Goal: Task Accomplishment & Management: Use online tool/utility

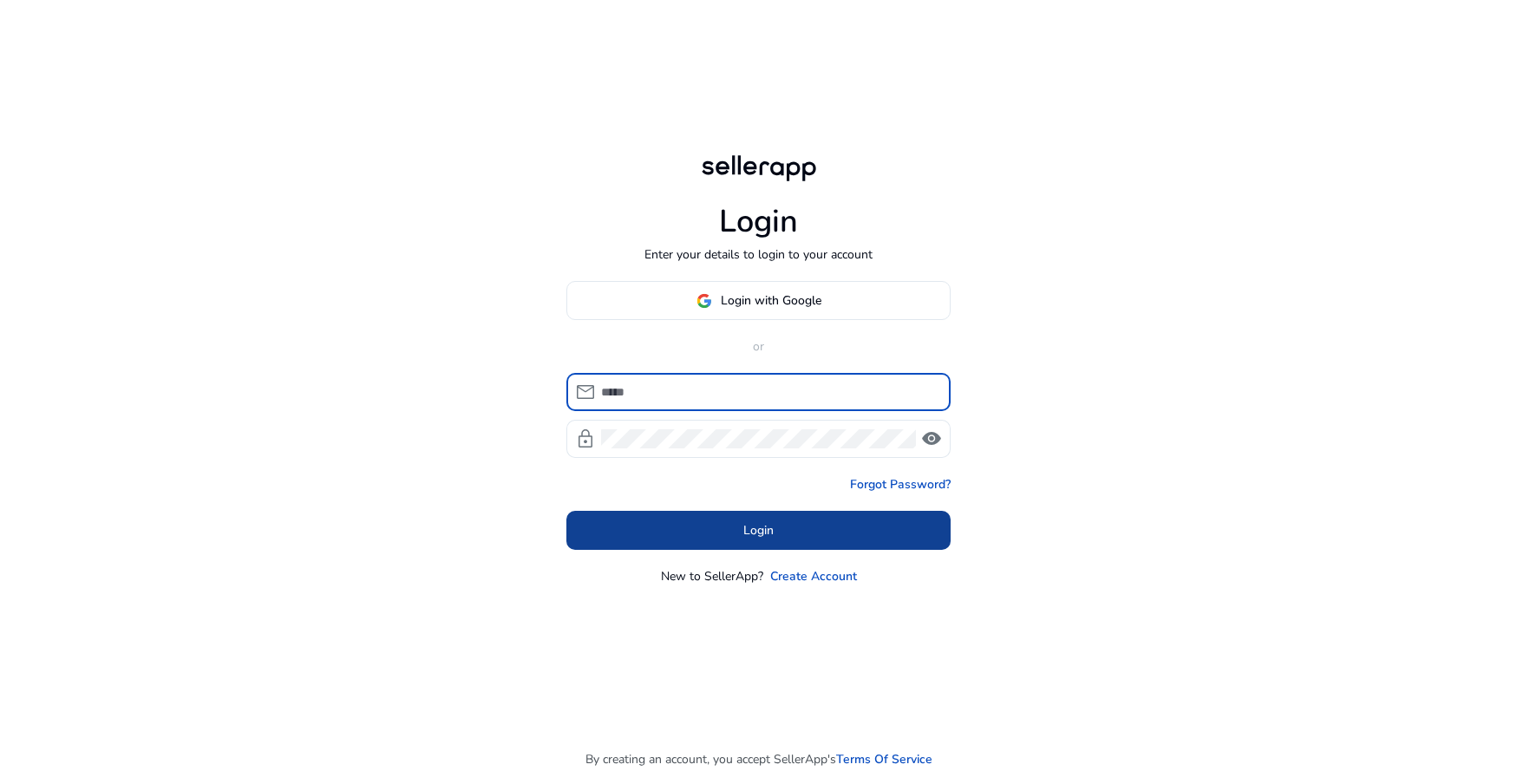
type input "**********"
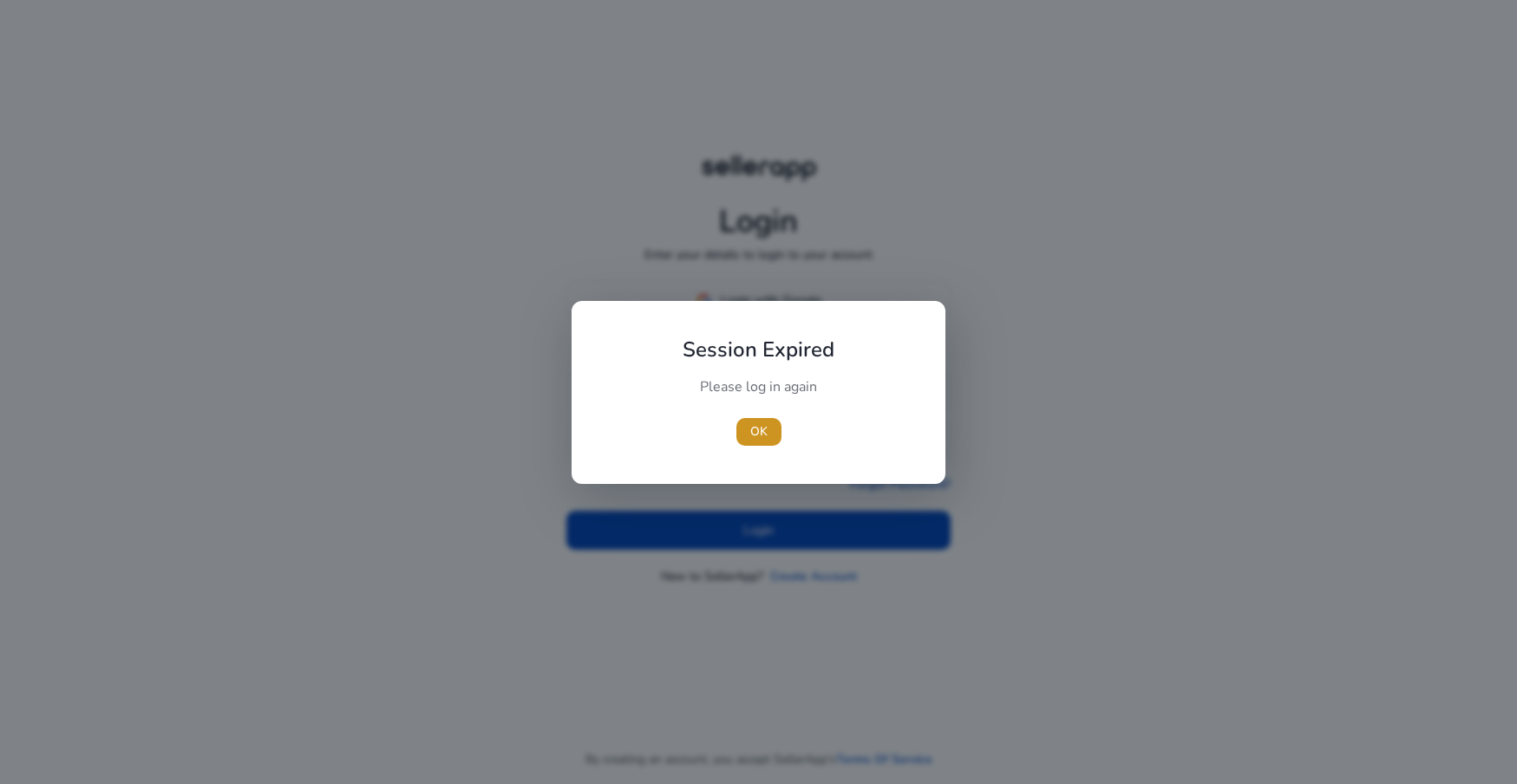
drag, startPoint x: 755, startPoint y: 443, endPoint x: 760, endPoint y: 459, distance: 16.8
click at [755, 443] on span "button" at bounding box center [758, 432] width 45 height 42
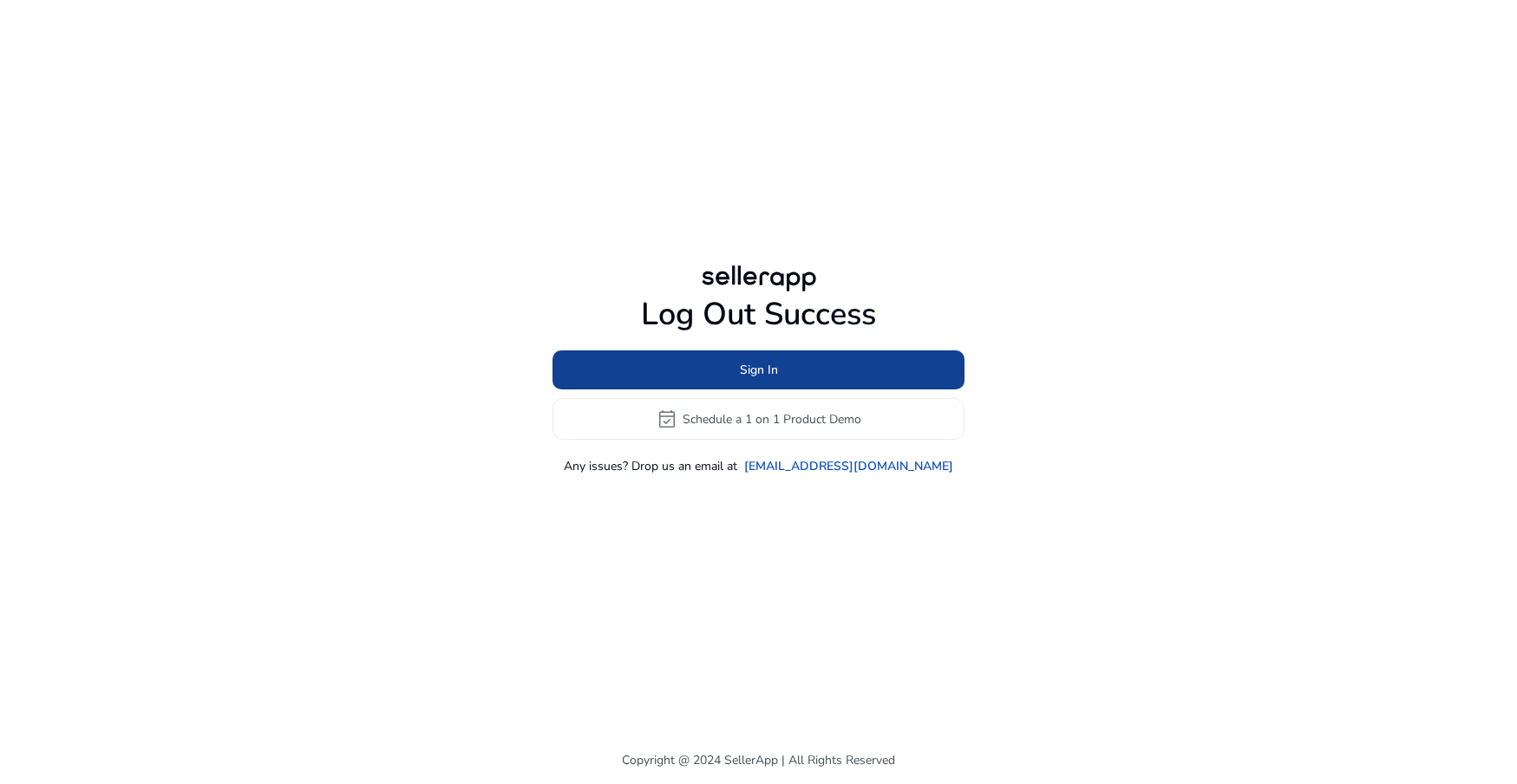
click at [836, 375] on span at bounding box center [758, 370] width 412 height 42
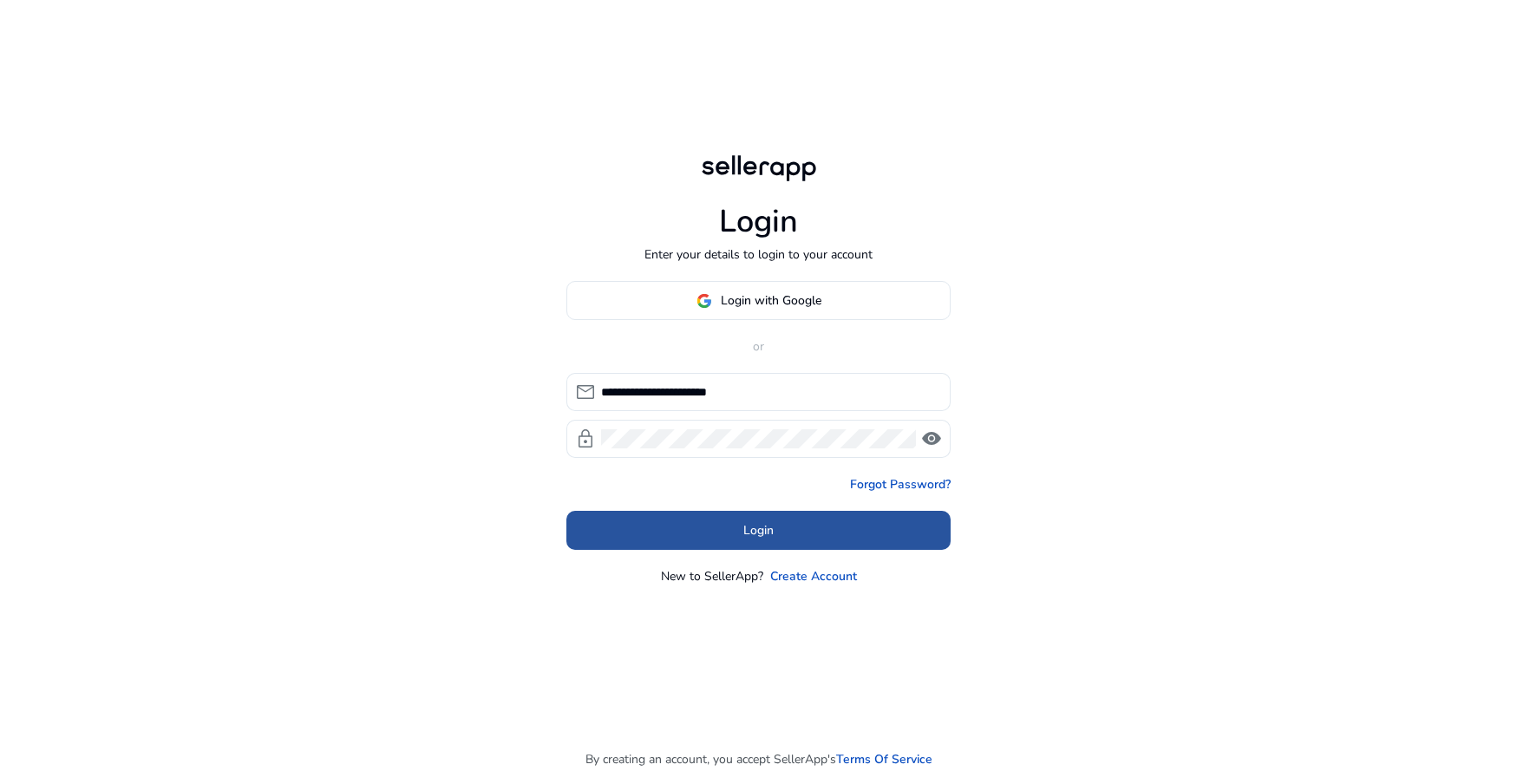
click at [817, 520] on span at bounding box center [758, 530] width 384 height 42
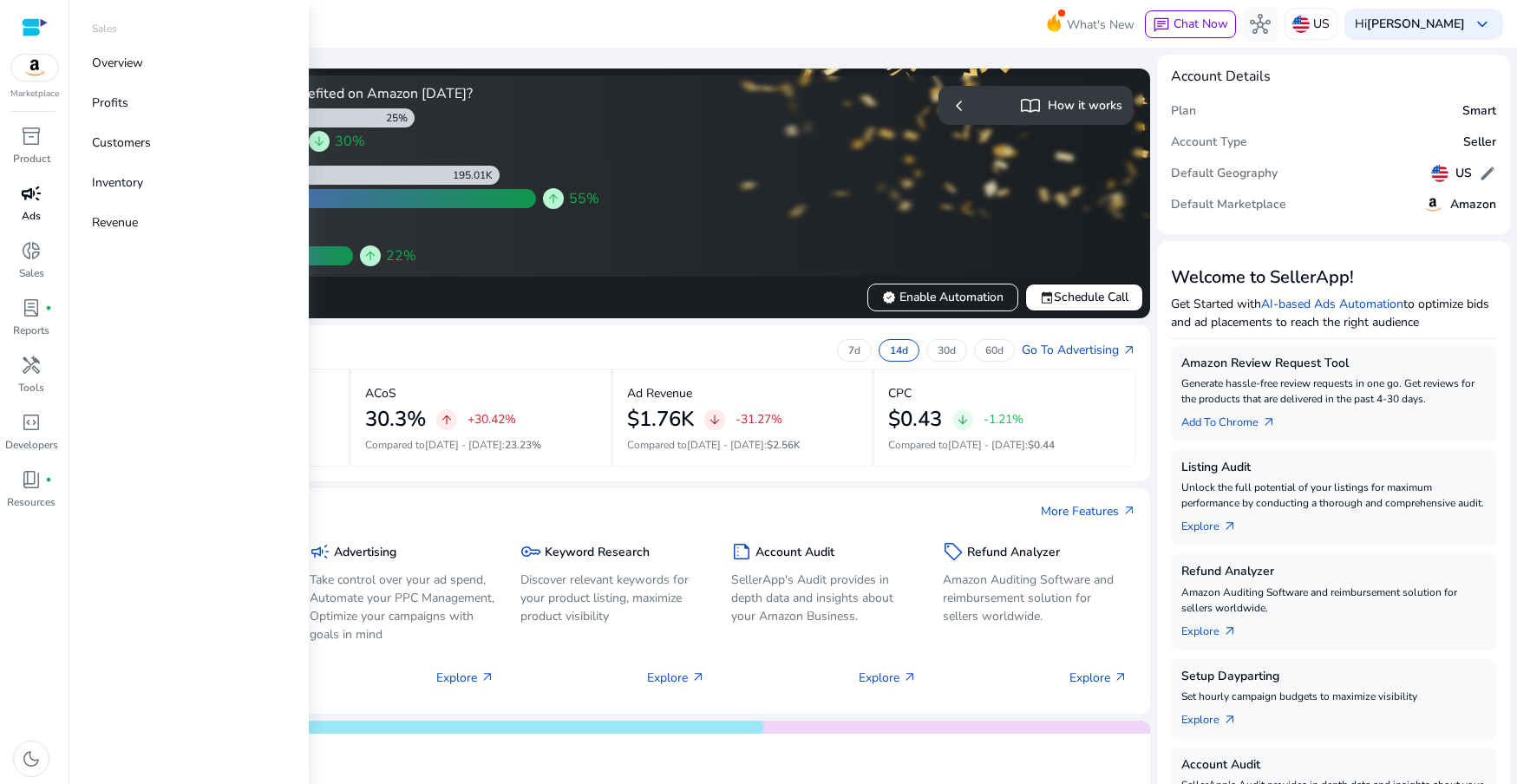
click at [37, 203] on span "campaign" at bounding box center [31, 193] width 21 height 21
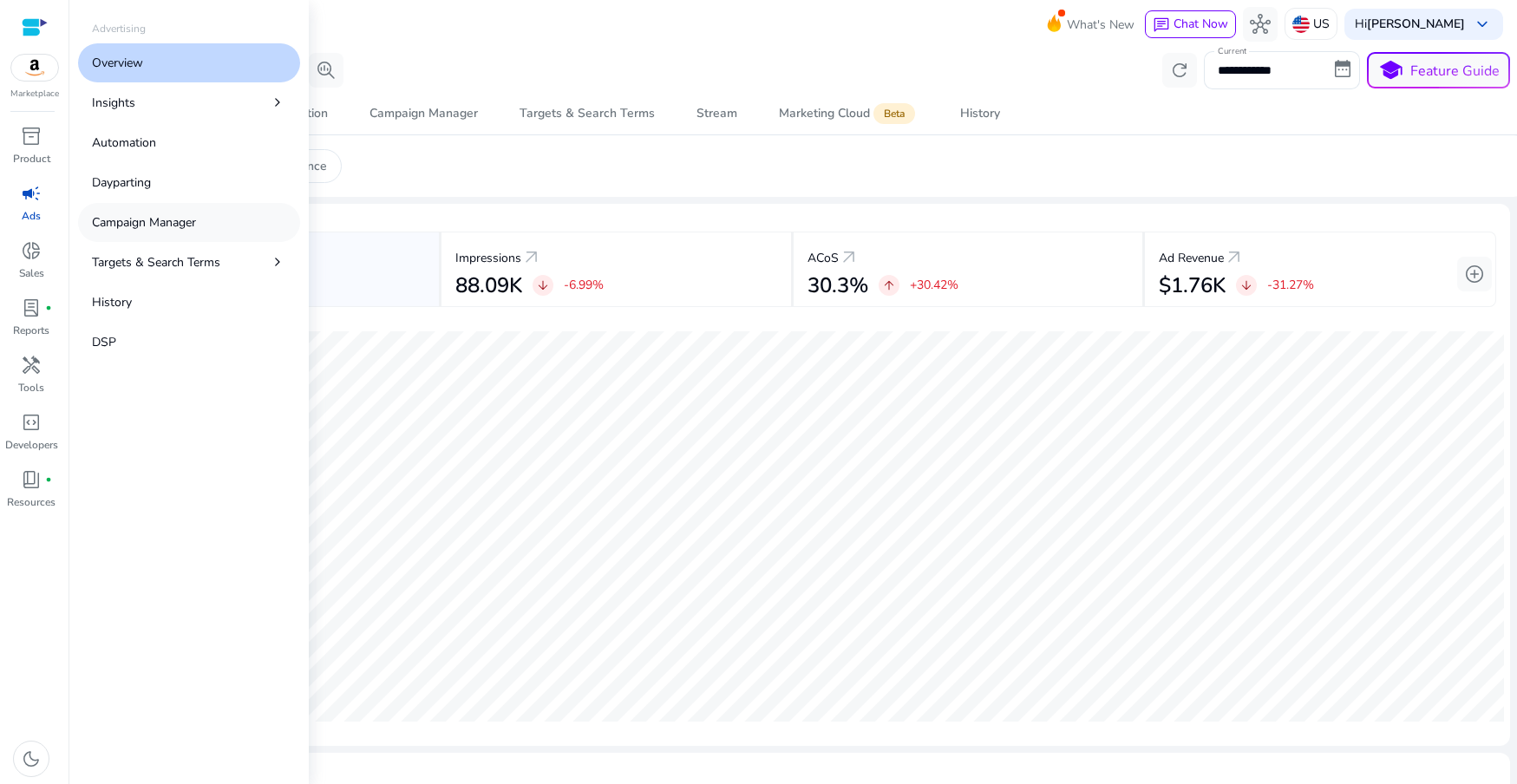
click at [182, 213] on p "Campaign Manager" at bounding box center [143, 222] width 105 height 18
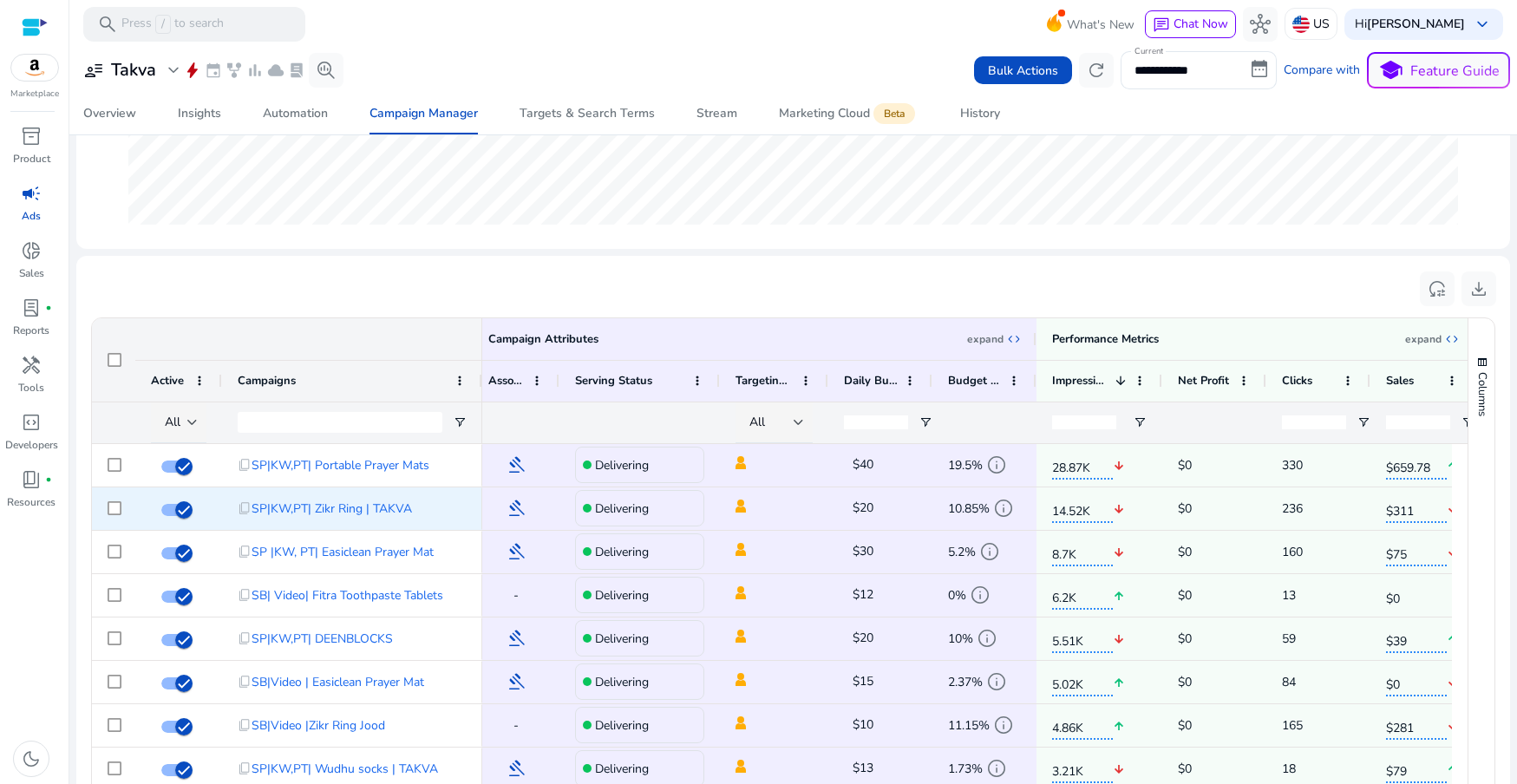
scroll to position [0, 14]
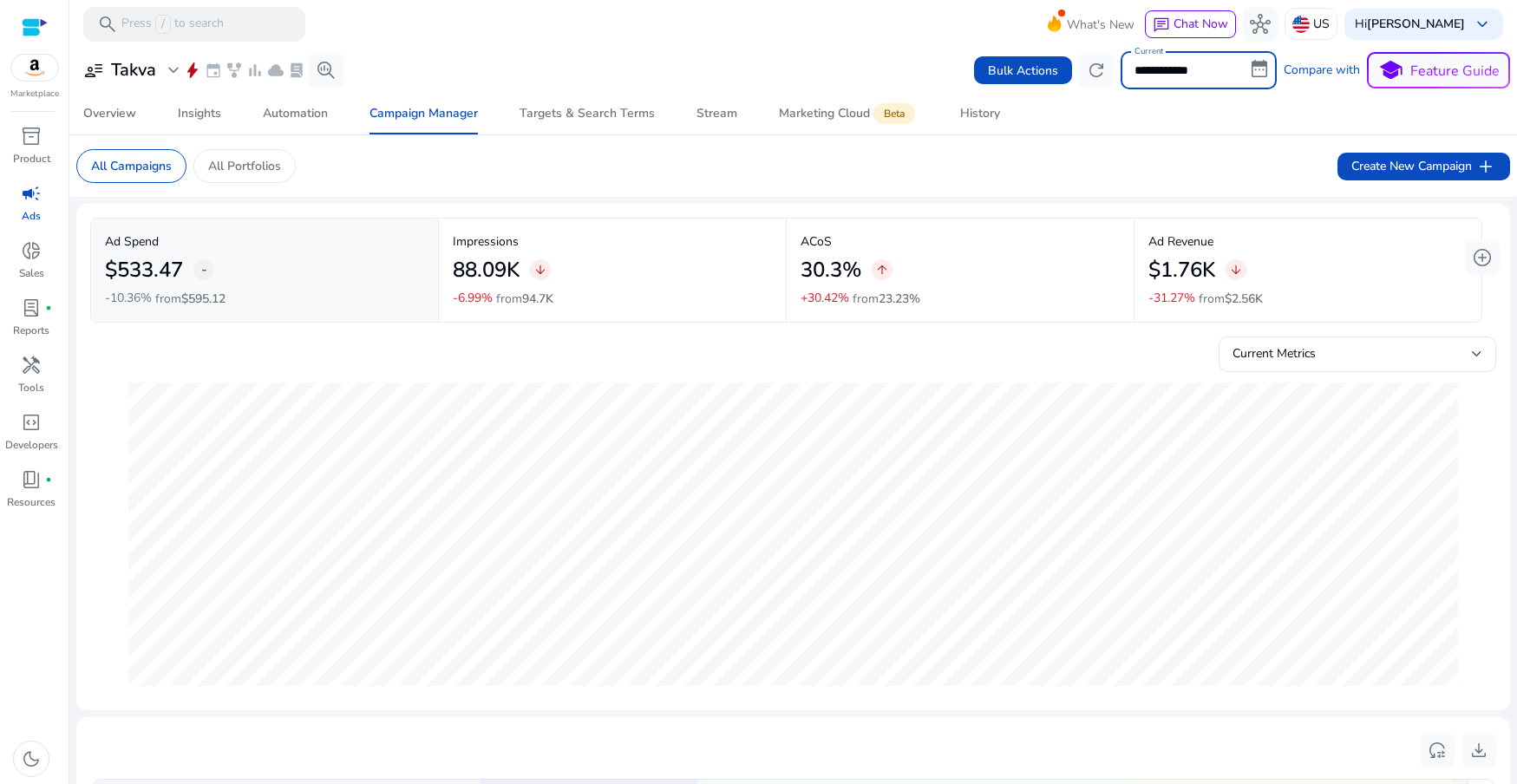
click at [1165, 71] on input "**********" at bounding box center [1198, 70] width 156 height 38
select select "*"
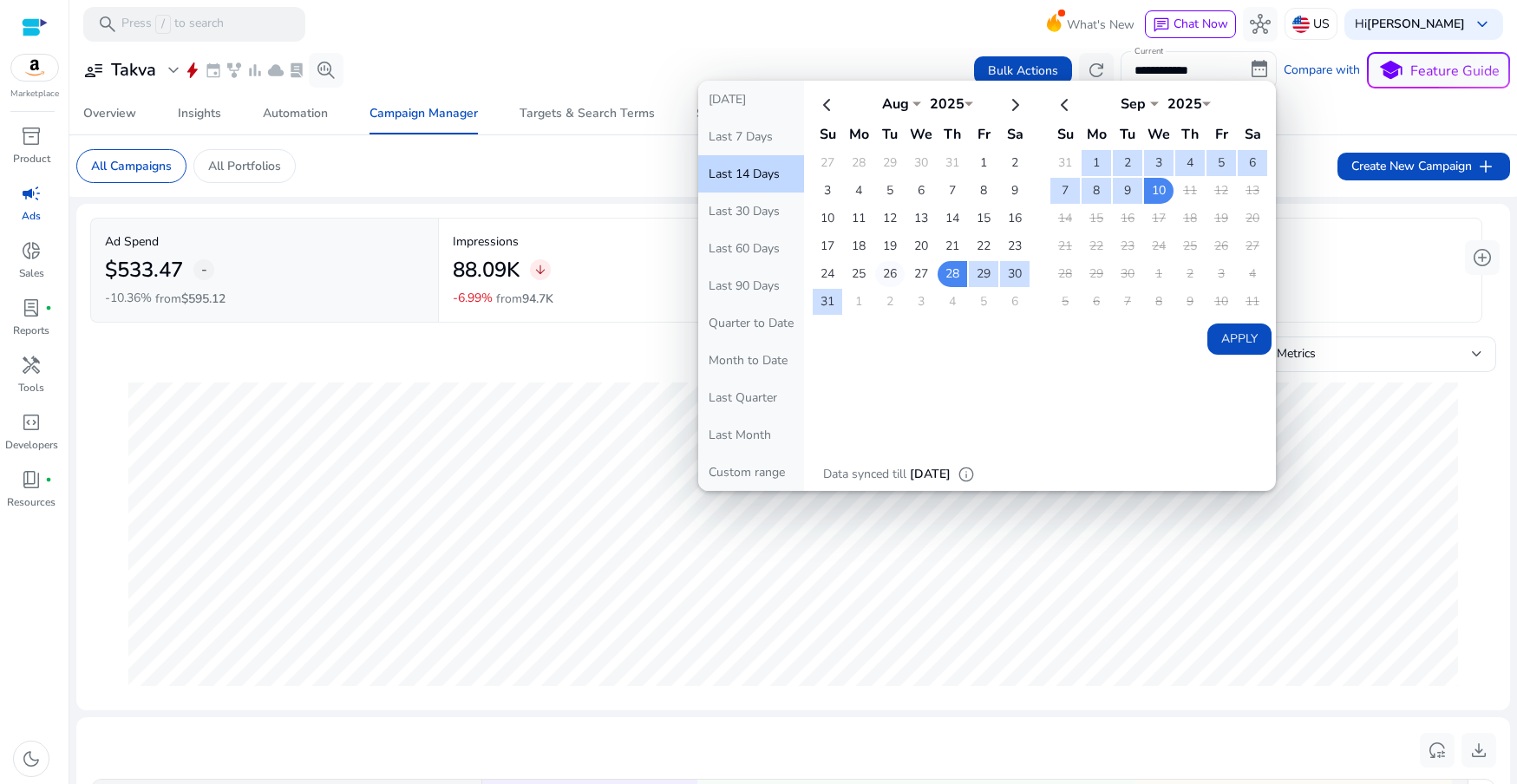
click at [880, 272] on td "26" at bounding box center [890, 274] width 30 height 26
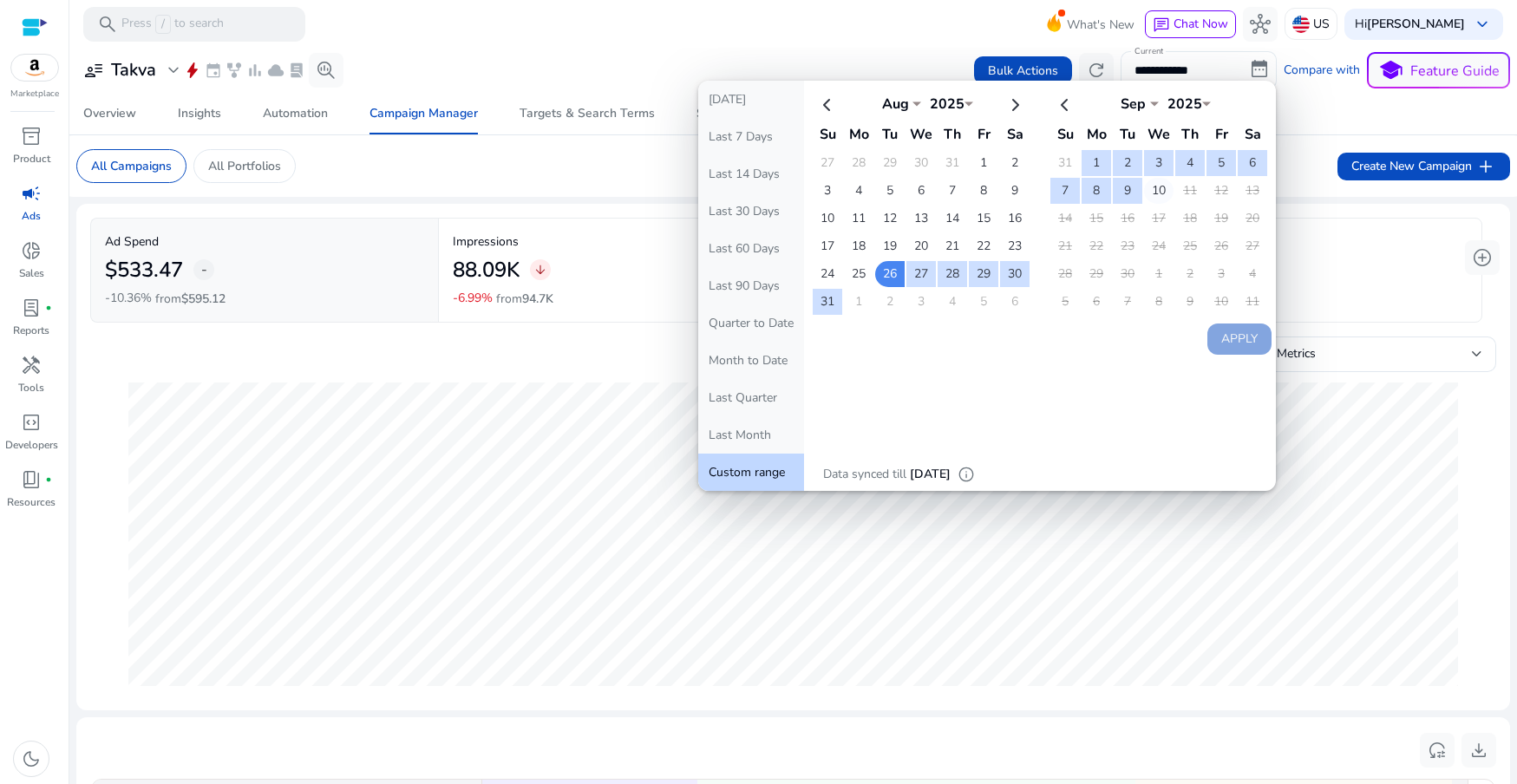
click at [1160, 189] on td "10" at bounding box center [1159, 191] width 30 height 26
click at [1258, 333] on button "Apply" at bounding box center [1239, 338] width 64 height 31
type input "**********"
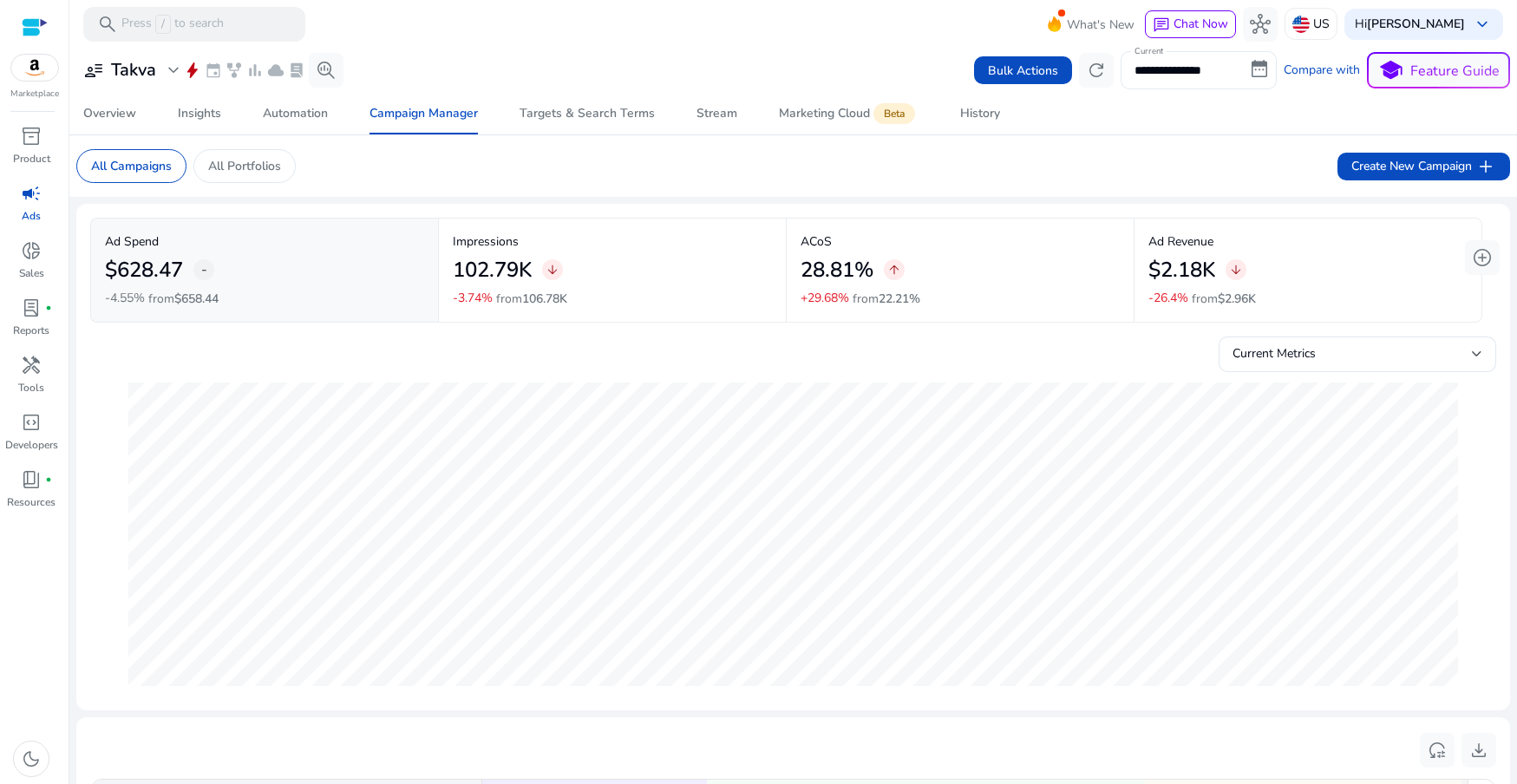
click at [1197, 62] on input "**********" at bounding box center [1198, 70] width 156 height 38
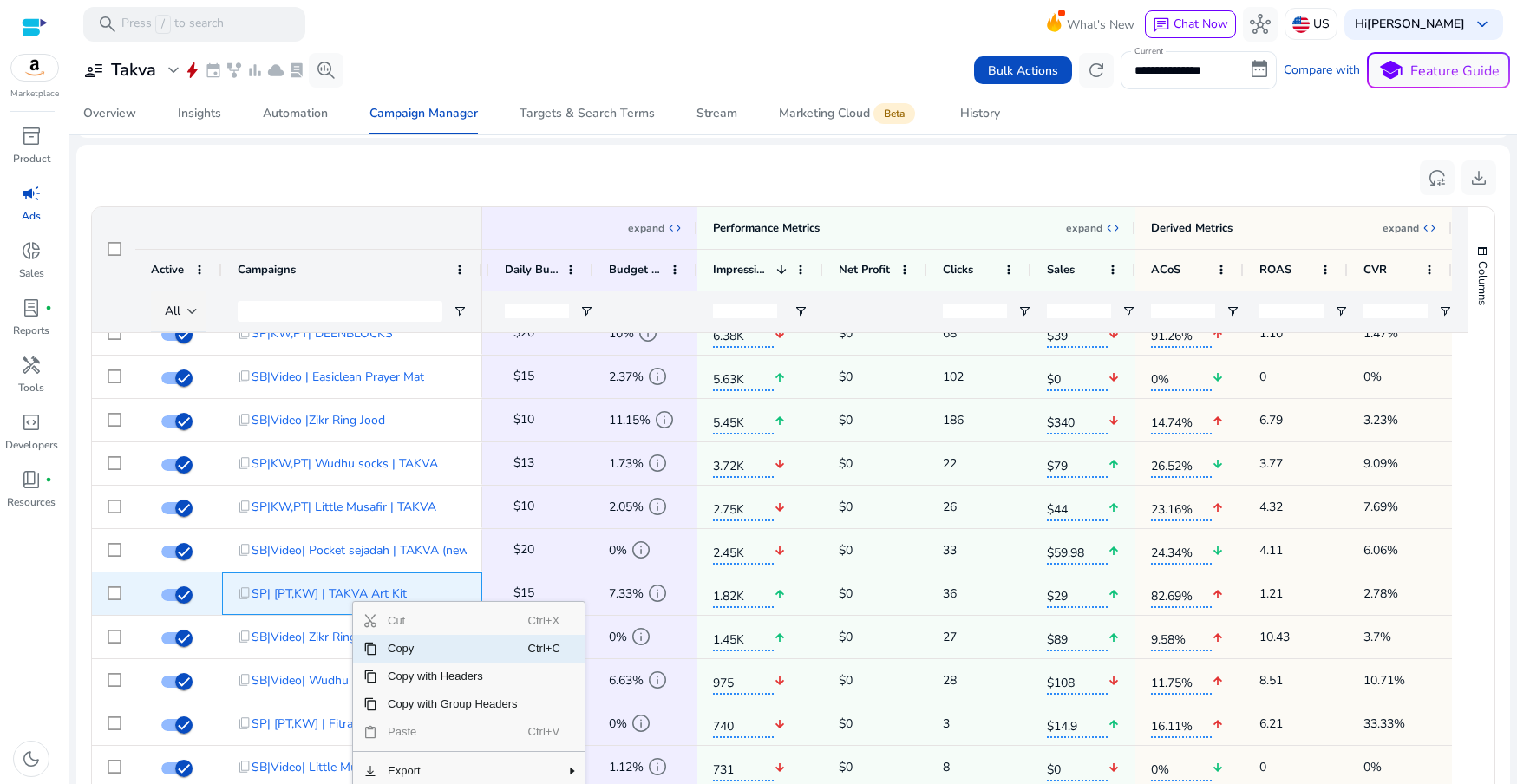
click at [1310, 589] on div "1.21" at bounding box center [1295, 594] width 73 height 36
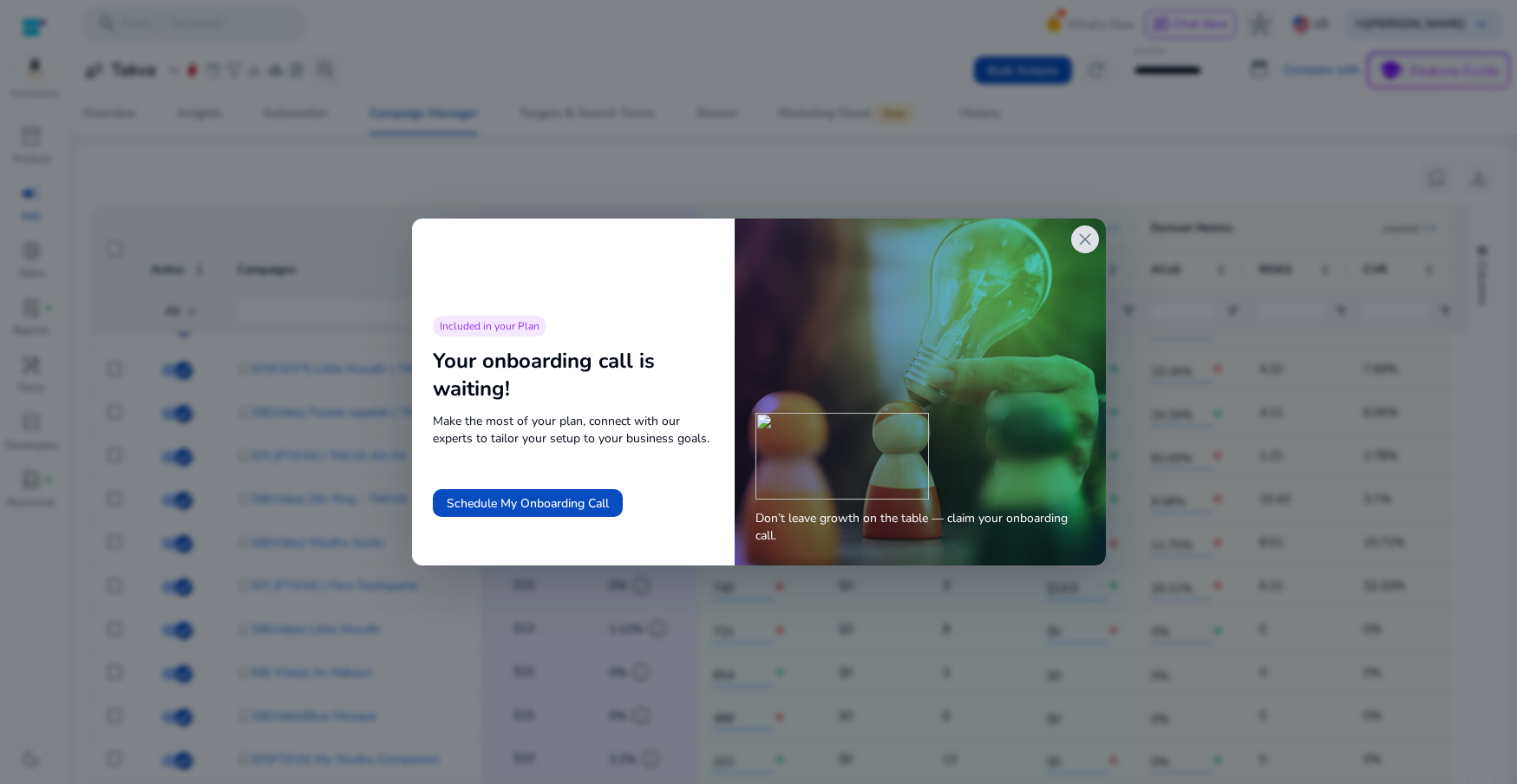
click at [1093, 239] on span "close" at bounding box center [1084, 239] width 21 height 21
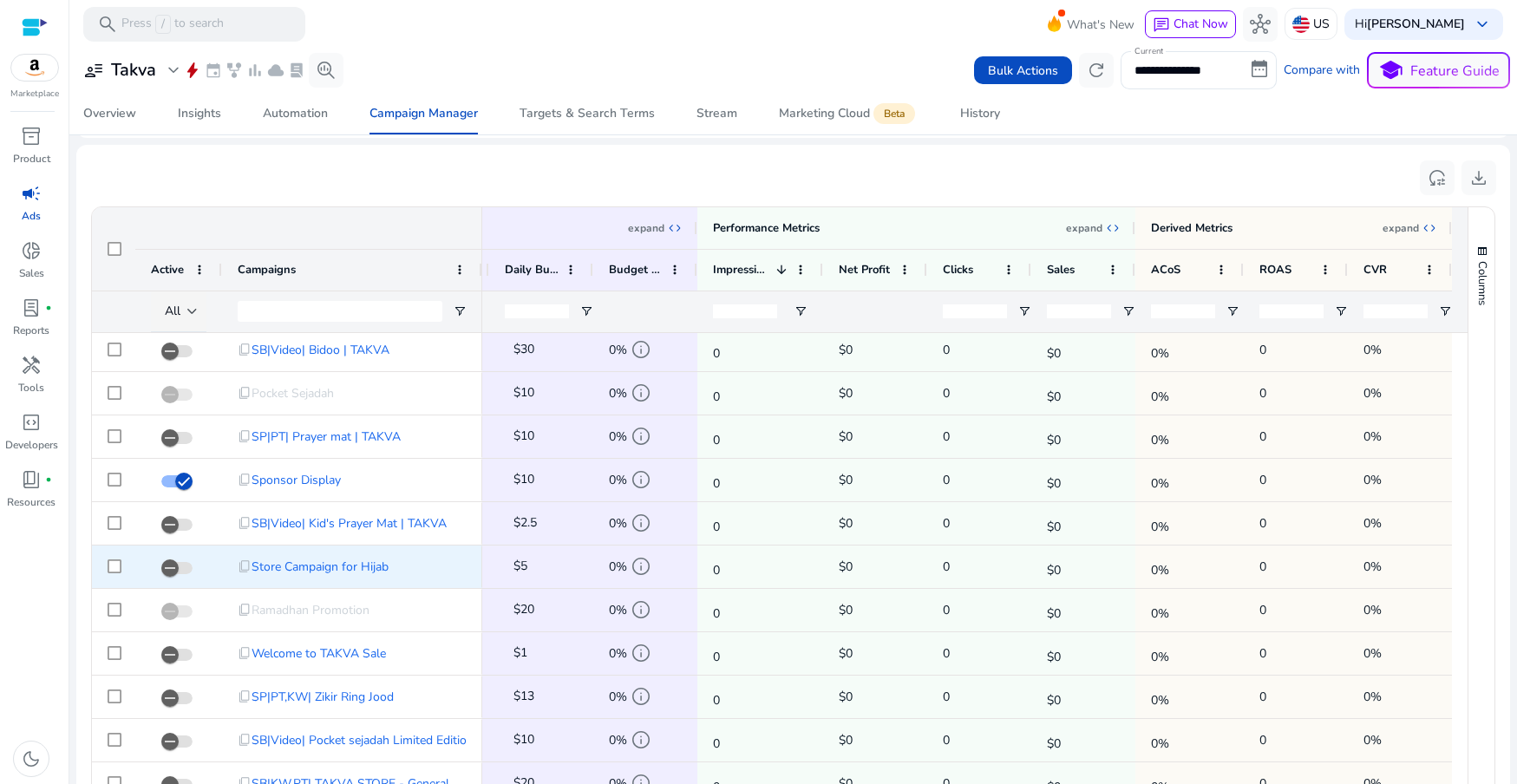
scroll to position [954, 0]
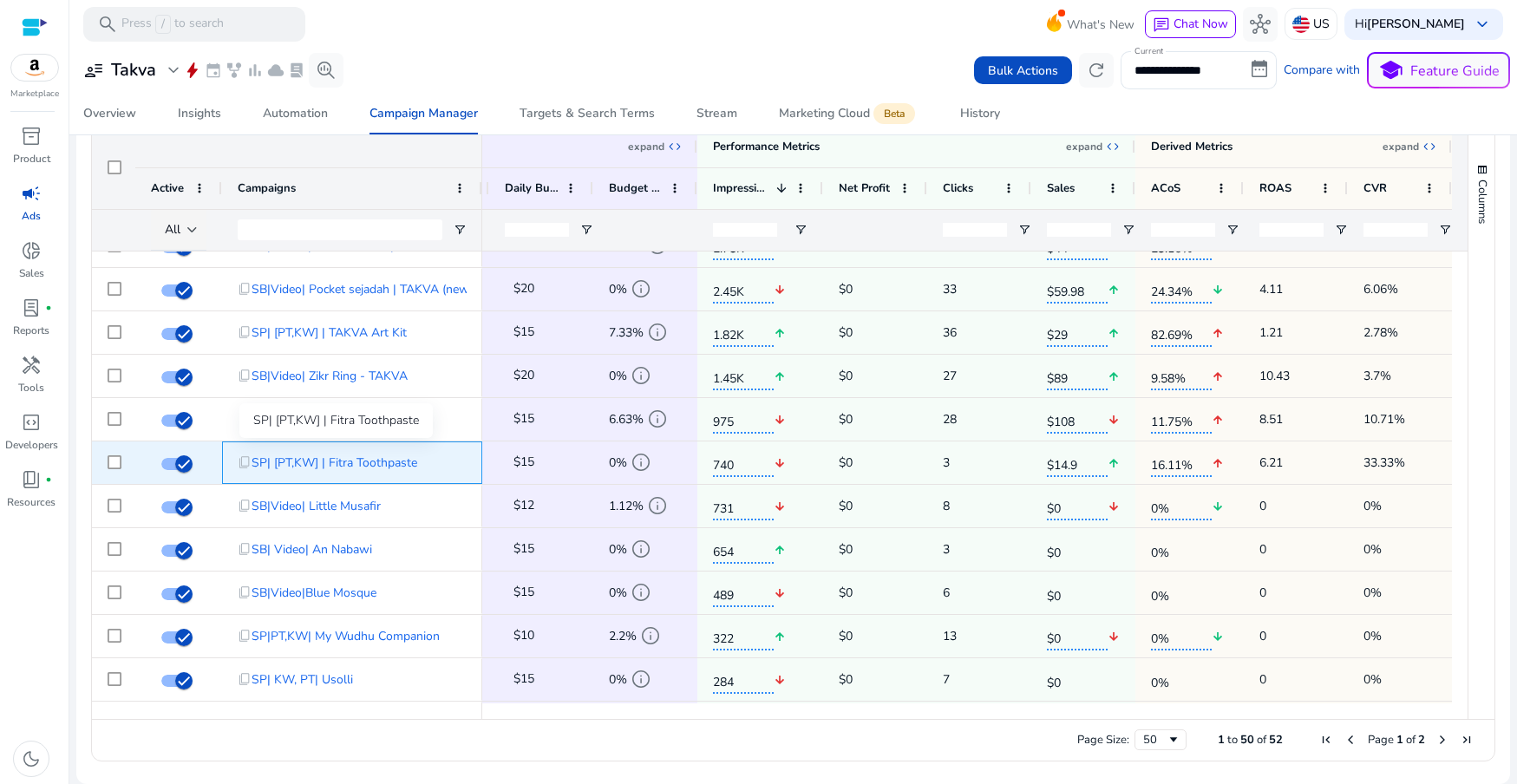
click at [398, 461] on span "SP| [PT,KW] | Fitra Toothpaste" at bounding box center [334, 463] width 165 height 36
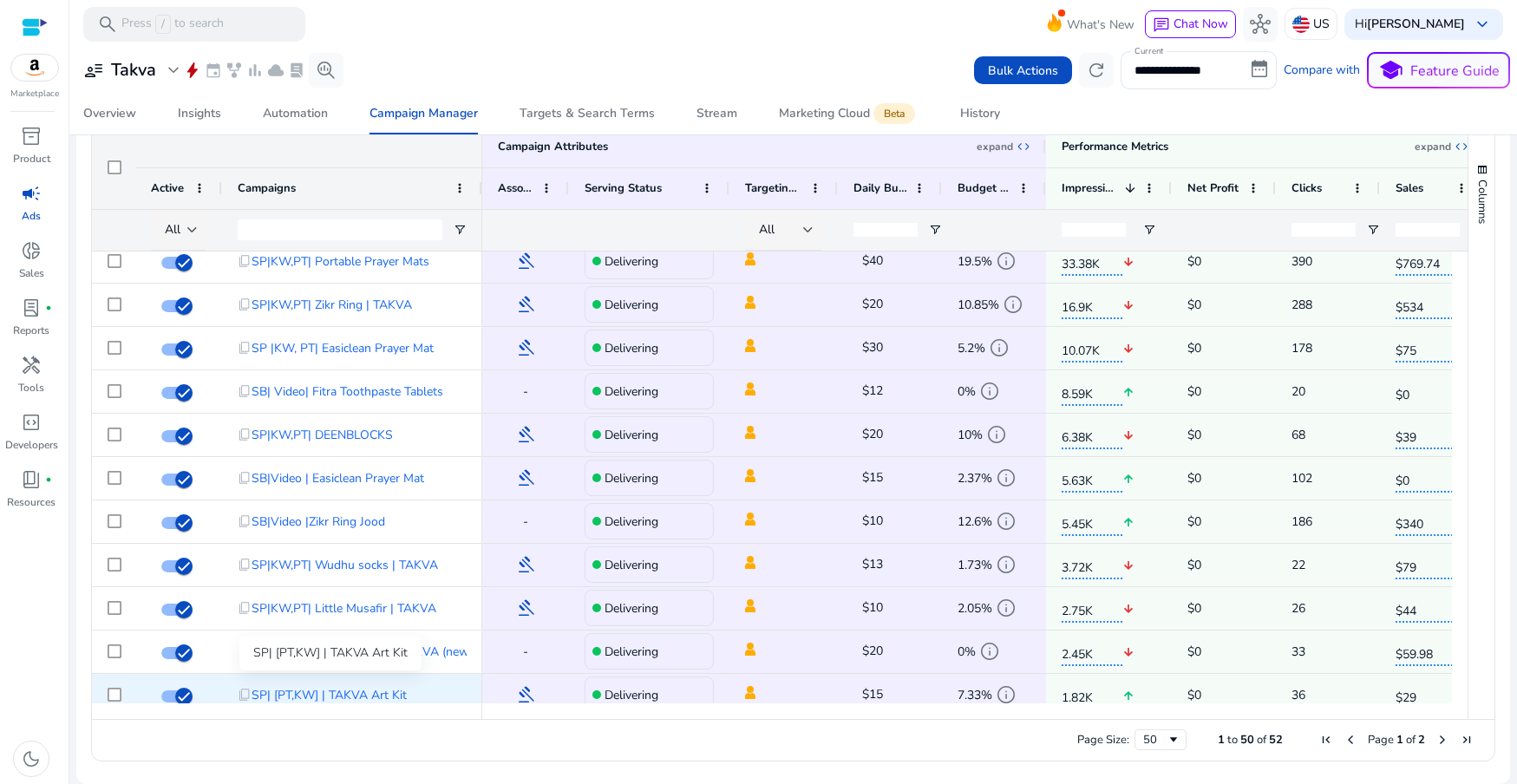
click at [395, 686] on span "SP| [PT,KW] | TAKVA Art Kit" at bounding box center [329, 694] width 155 height 36
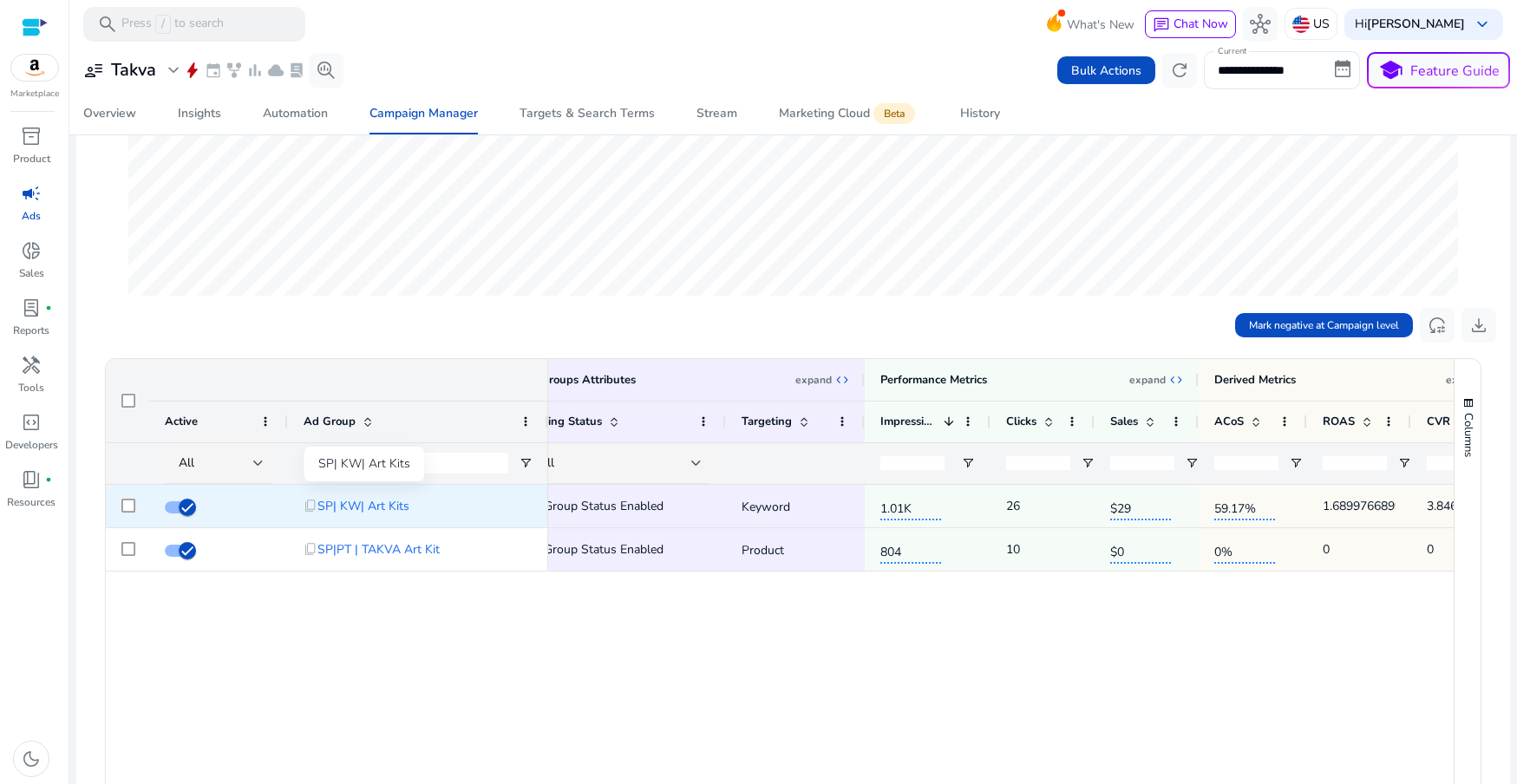
click at [345, 508] on span "SP| KW| Art Kits" at bounding box center [363, 506] width 92 height 36
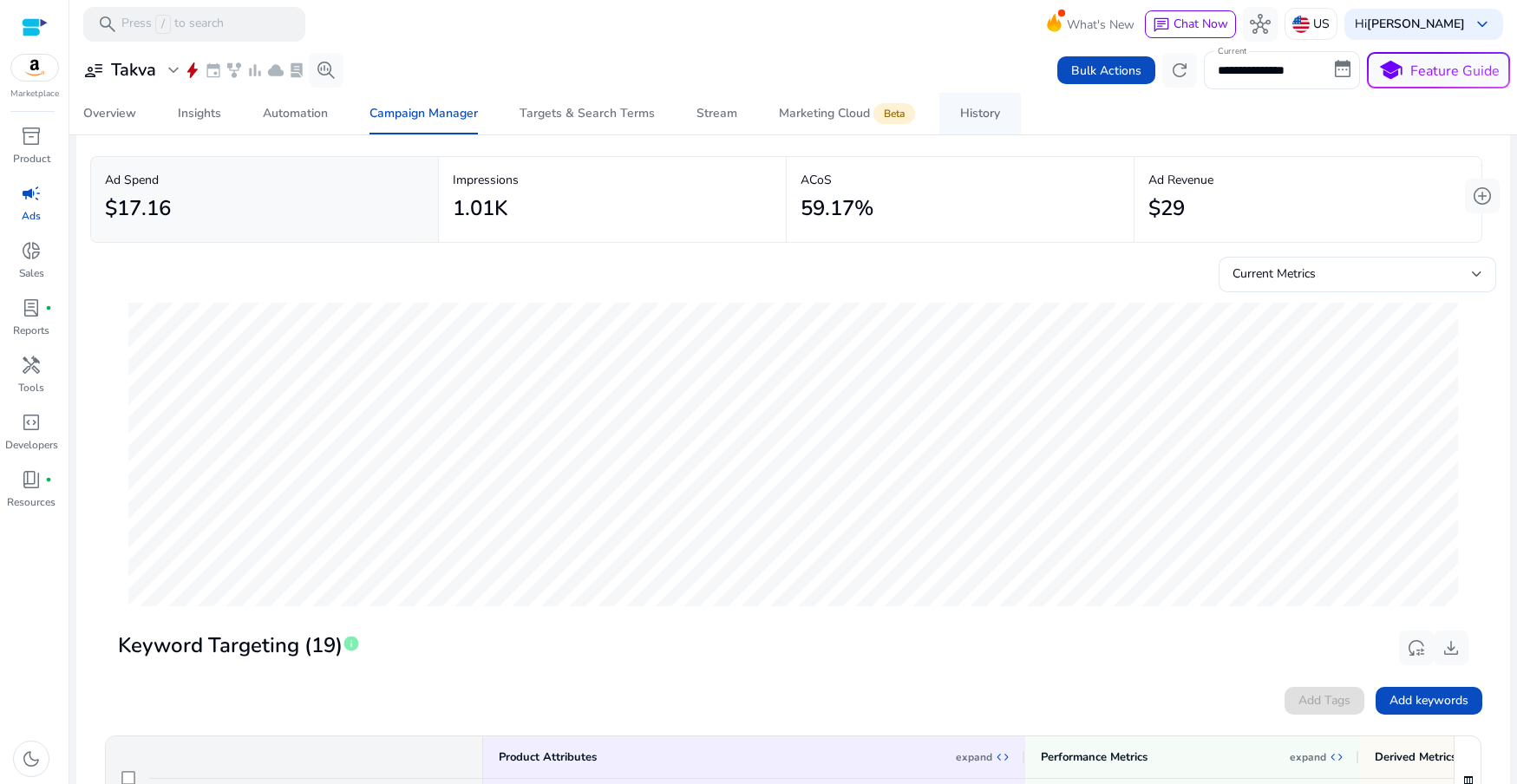
click at [956, 116] on link "History" at bounding box center [980, 113] width 82 height 42
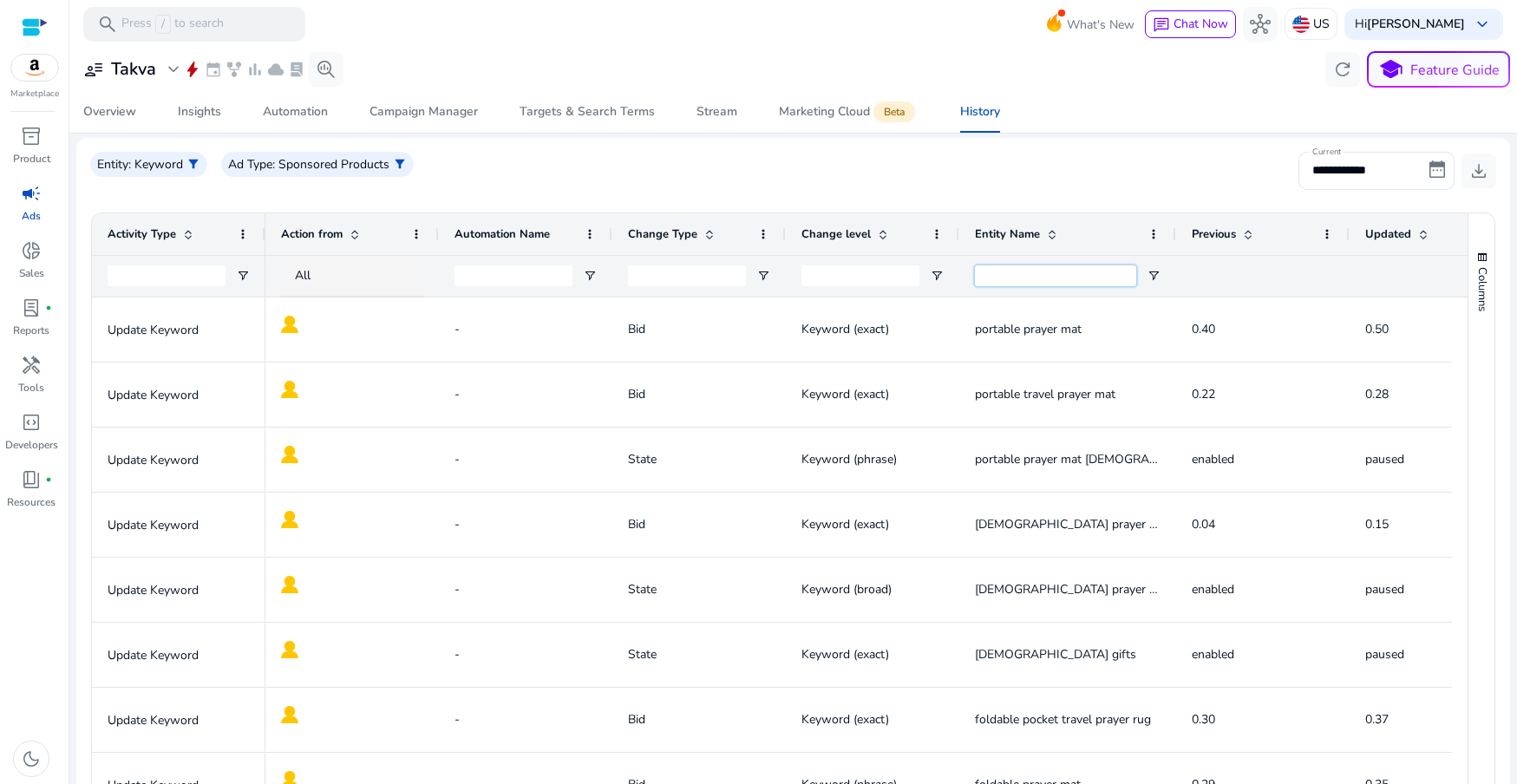
click at [1041, 274] on input "Entity Name Filter Input" at bounding box center [1055, 276] width 161 height 21
paste input "**********"
type input "**********"
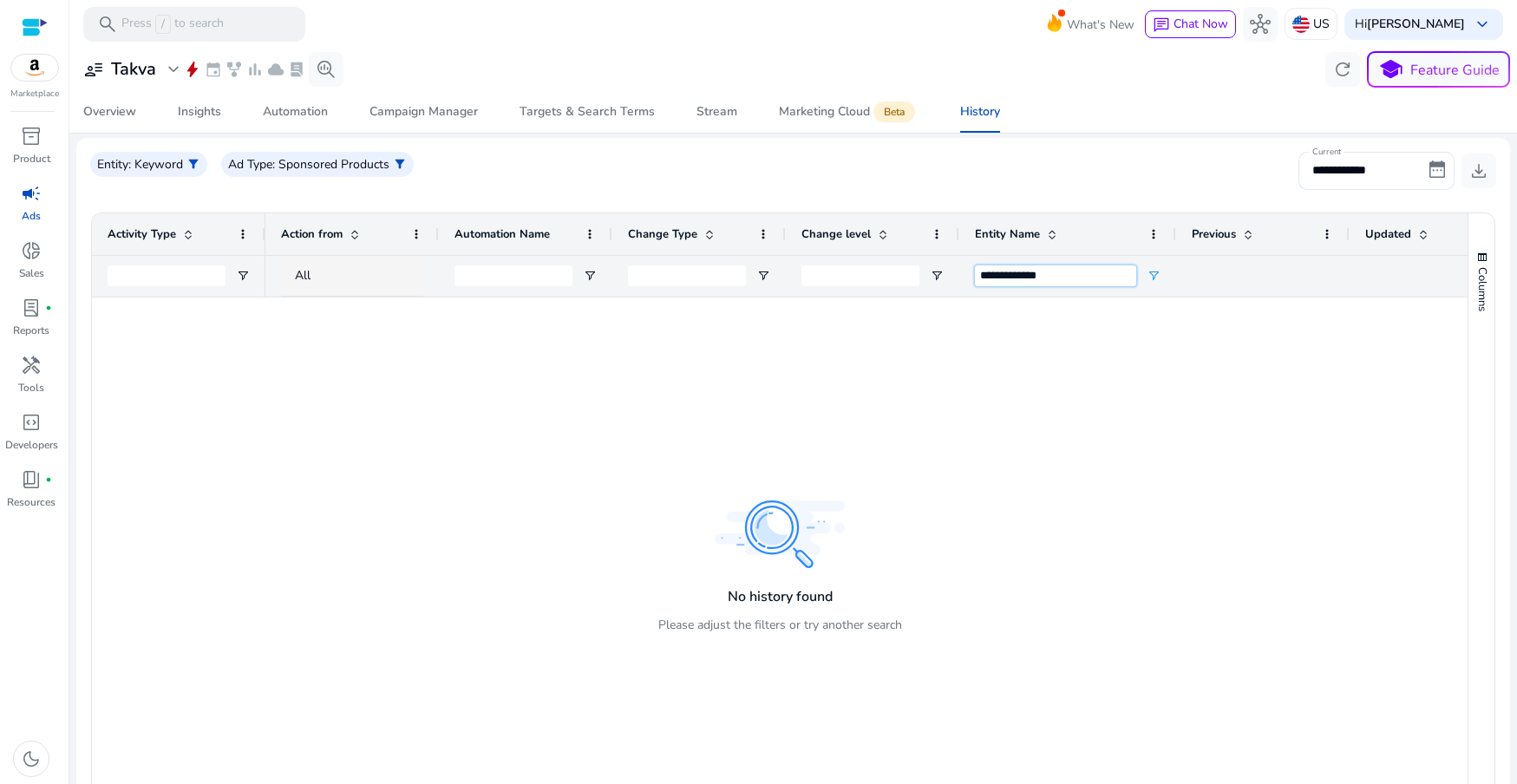
drag, startPoint x: 1093, startPoint y: 274, endPoint x: 907, endPoint y: 256, distance: 186.9
click at [905, 255] on div "**********" at bounding box center [1155, 276] width 1778 height 42
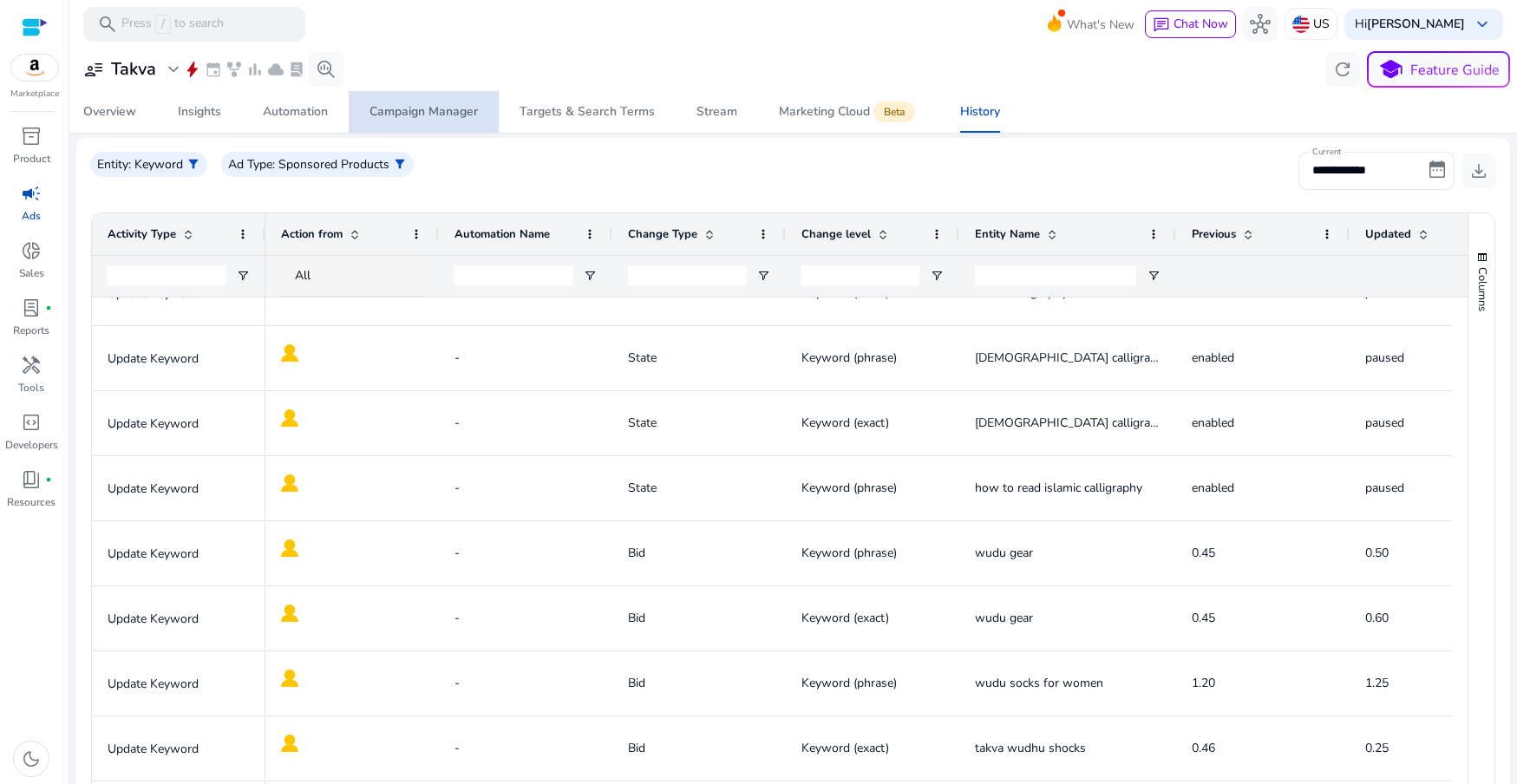
click at [427, 110] on div "Campaign Manager" at bounding box center [423, 111] width 108 height 12
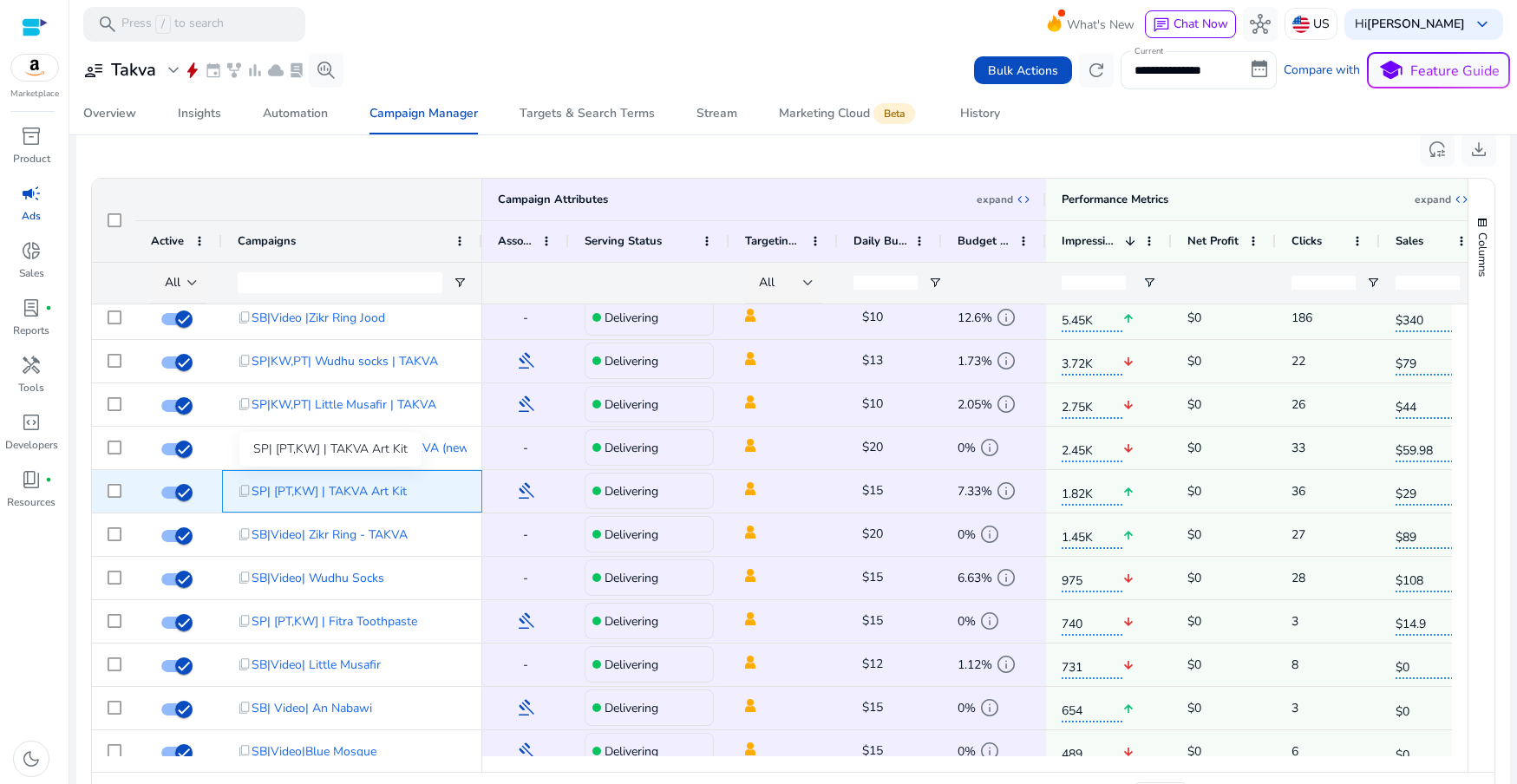
click at [382, 490] on span "SP| [PT,KW] | TAKVA Art Kit" at bounding box center [329, 491] width 155 height 36
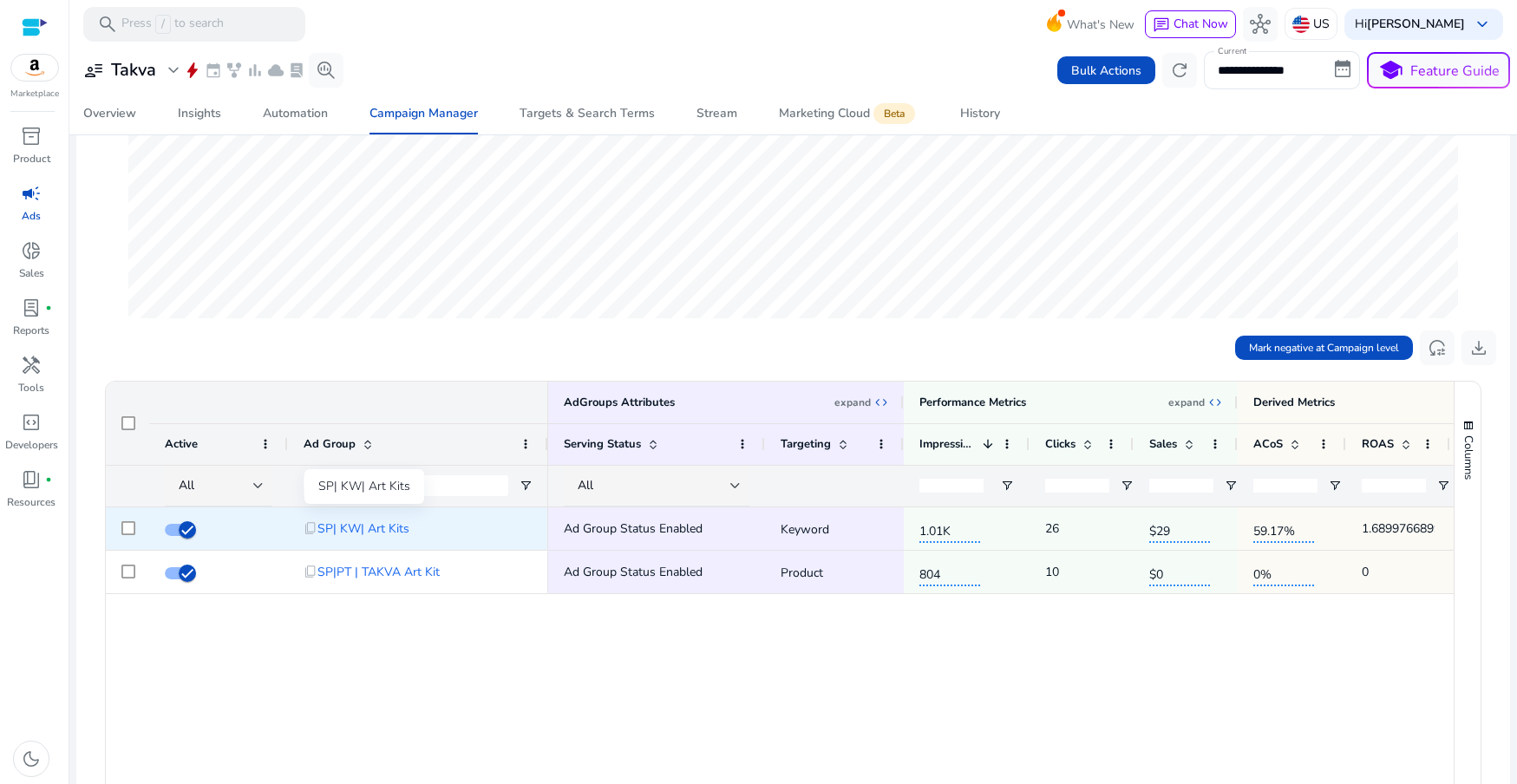
click at [393, 531] on span "SP| KW| Art Kits" at bounding box center [363, 528] width 92 height 36
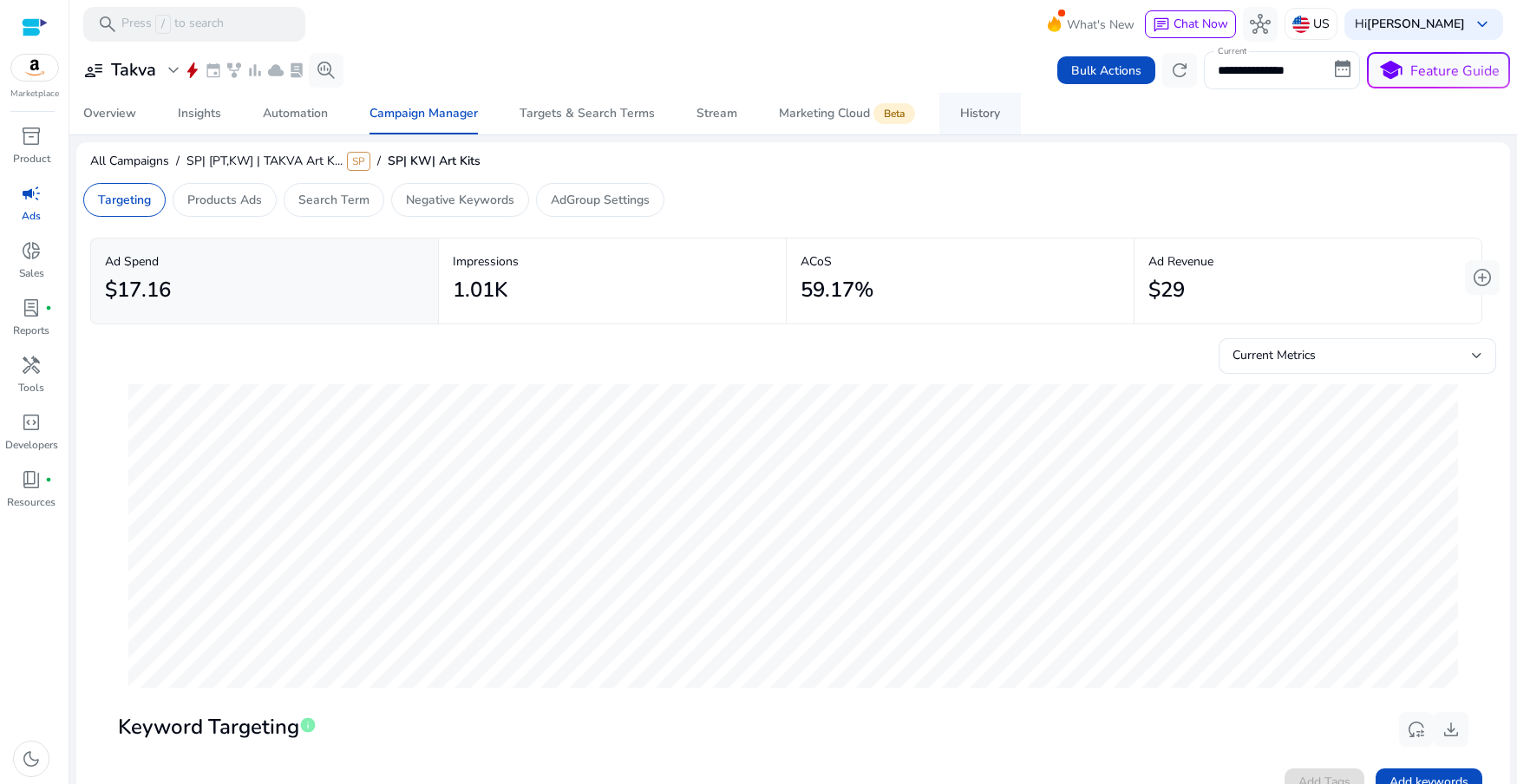
click at [970, 111] on div "History" at bounding box center [979, 113] width 40 height 12
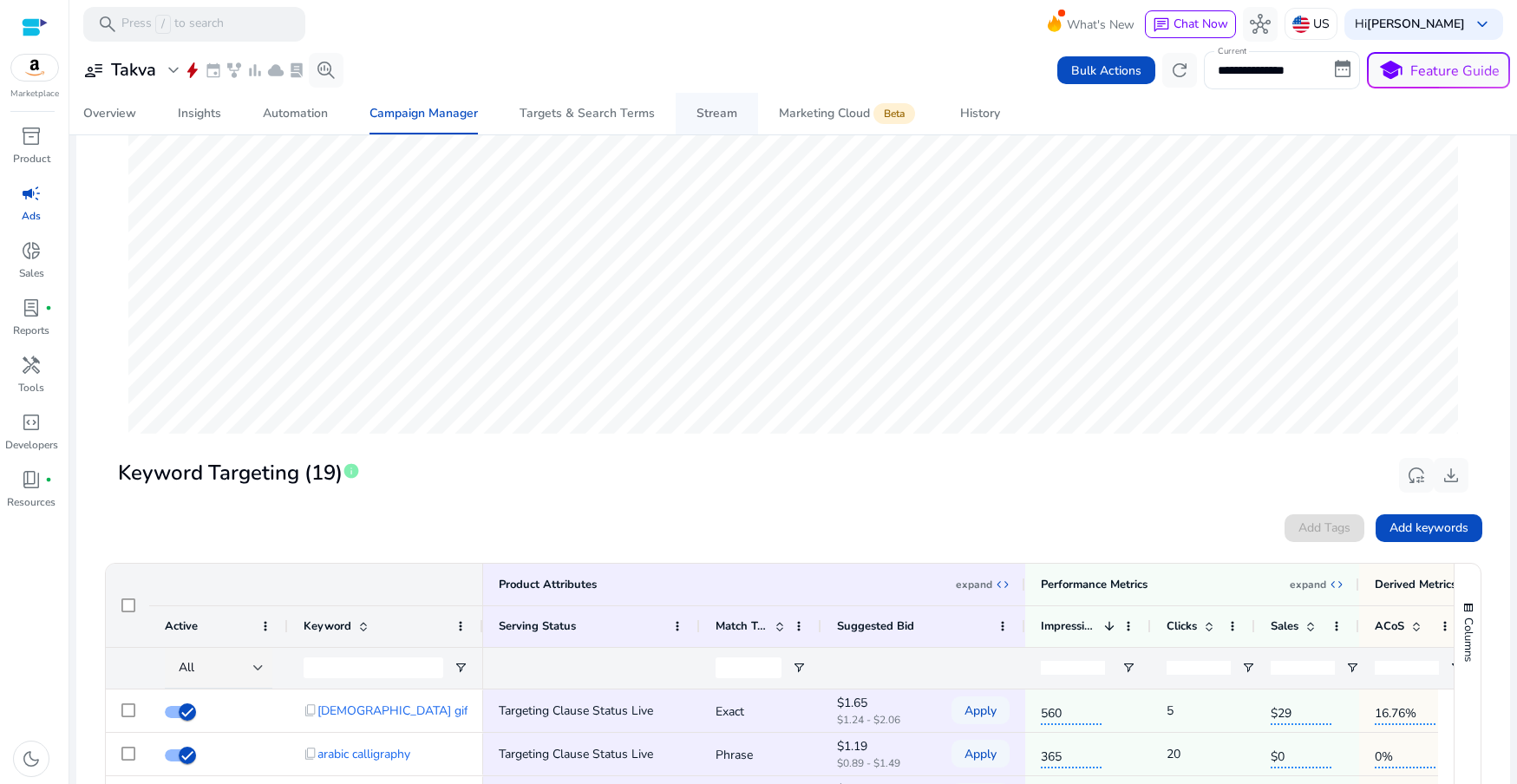
click at [676, 117] on link "Stream" at bounding box center [717, 113] width 83 height 42
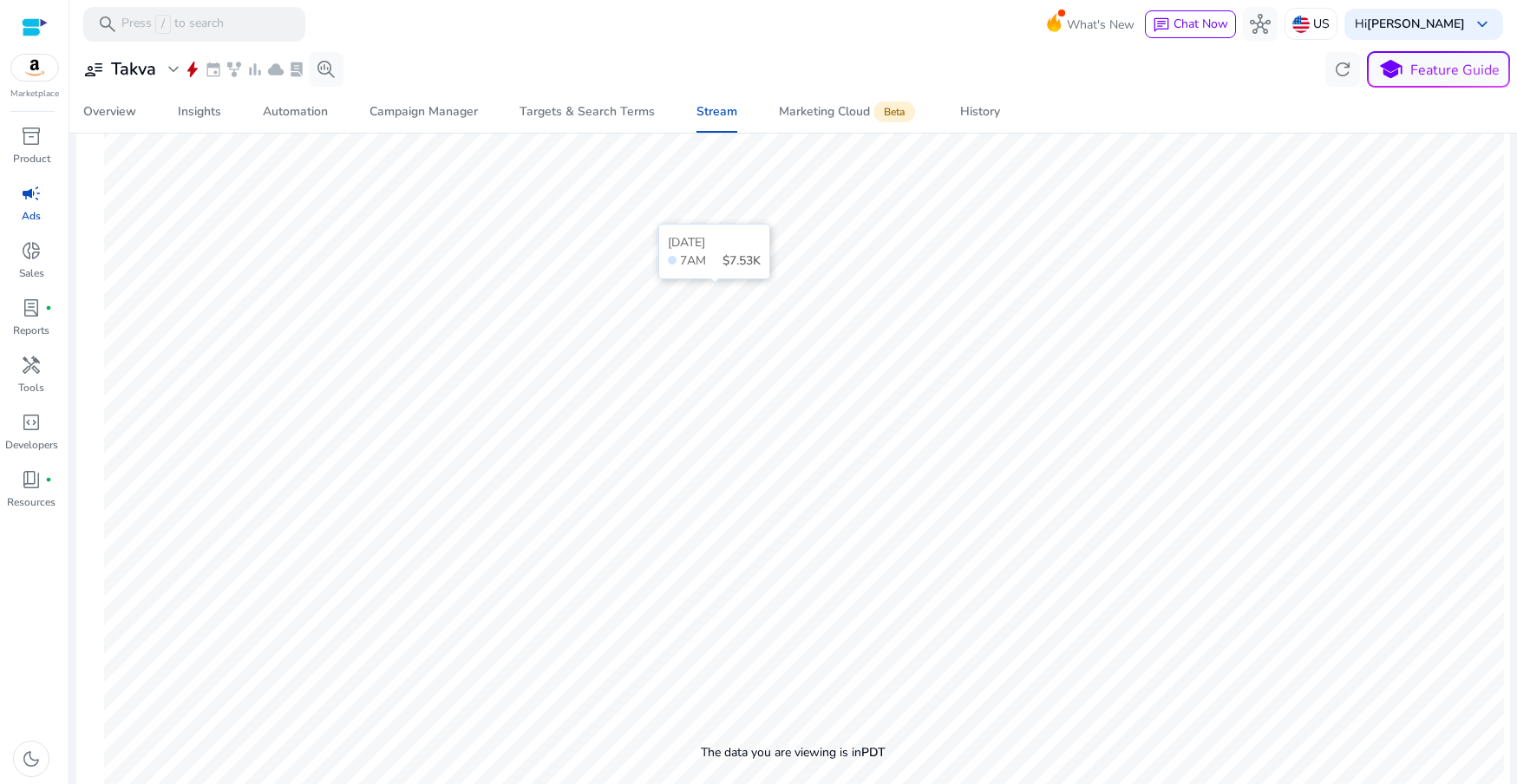
scroll to position [71, 0]
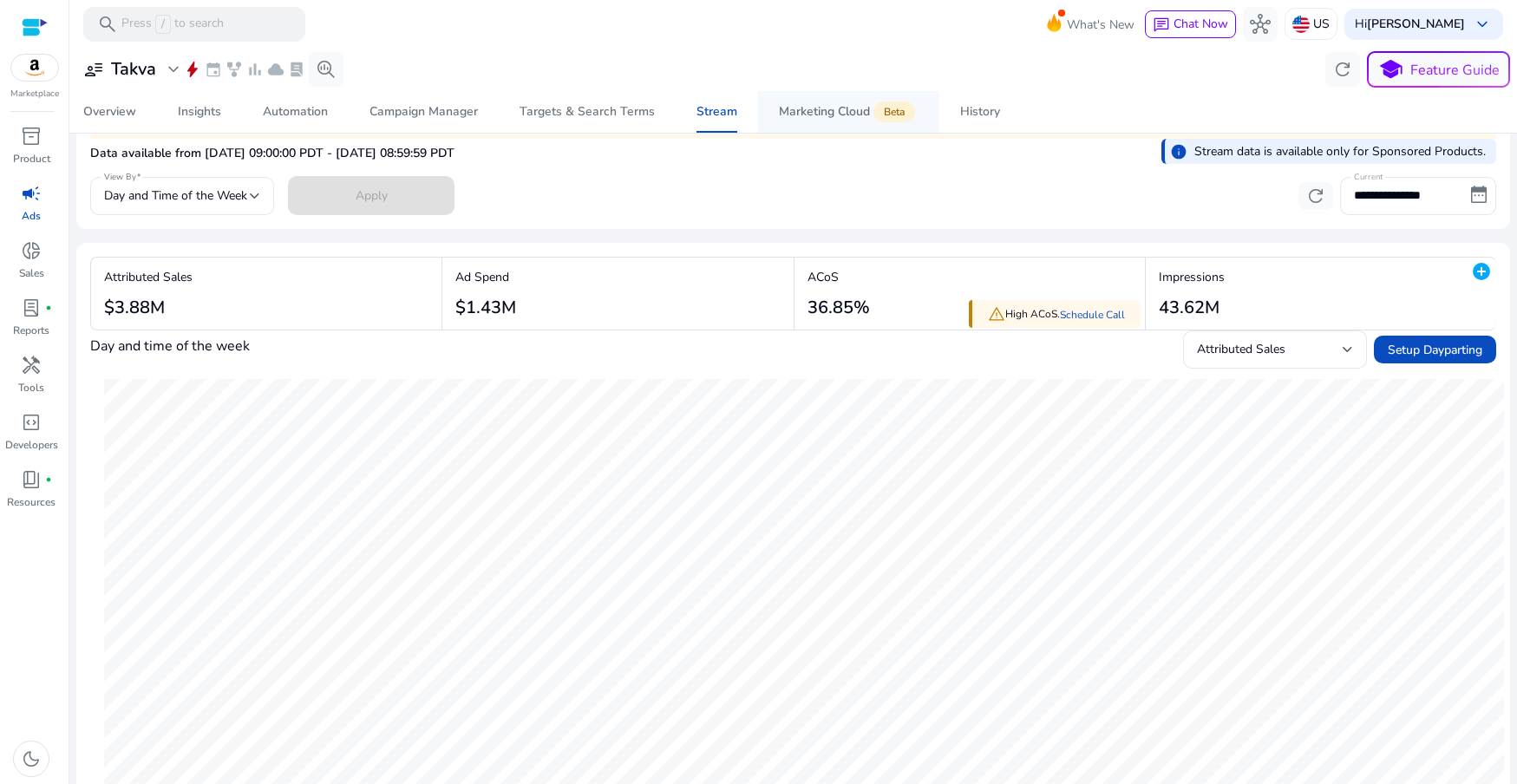
click at [810, 123] on span "Marketing Cloud Beta" at bounding box center [848, 111] width 139 height 42
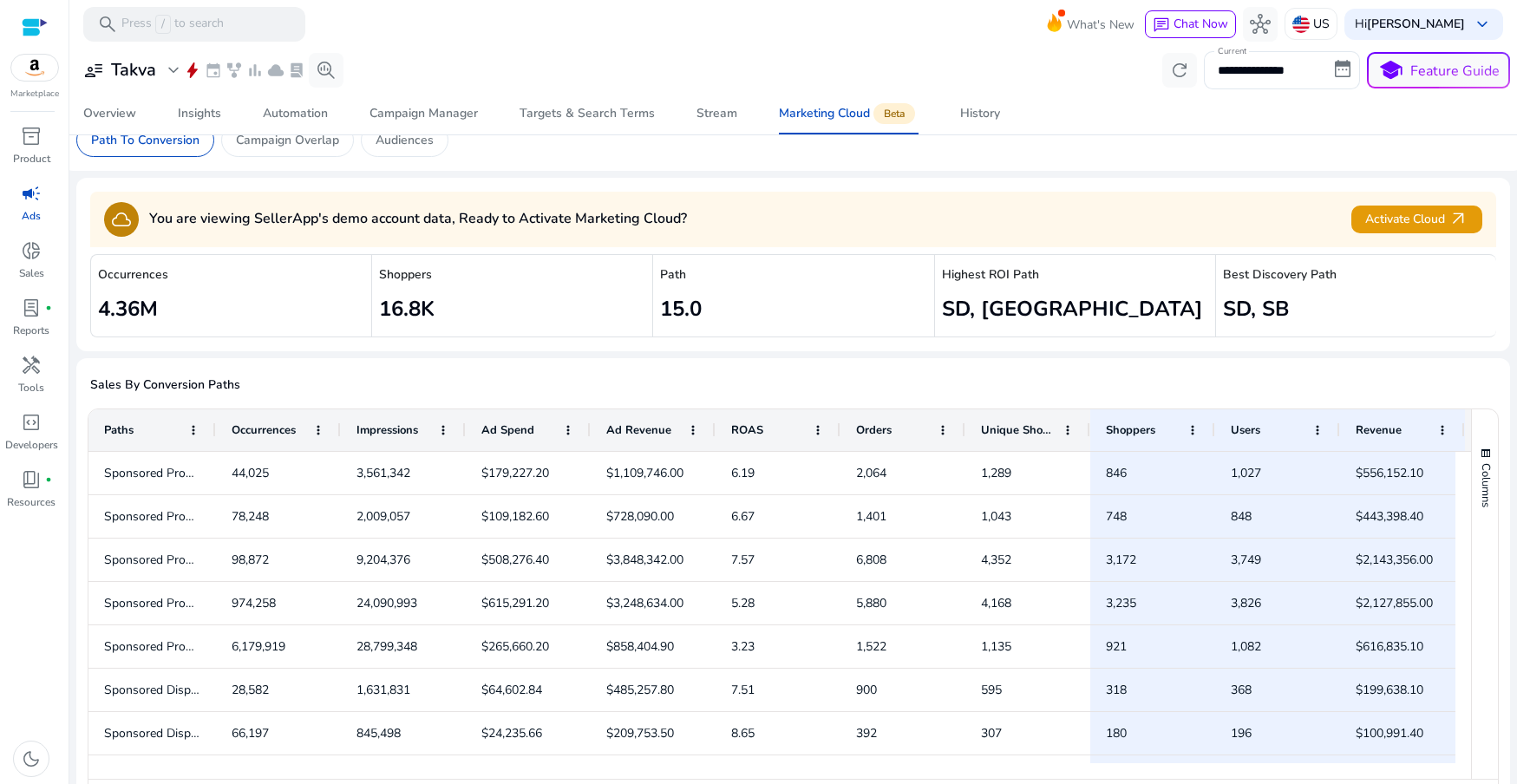
scroll to position [28, 0]
click at [428, 111] on div "Campaign Manager" at bounding box center [423, 113] width 108 height 12
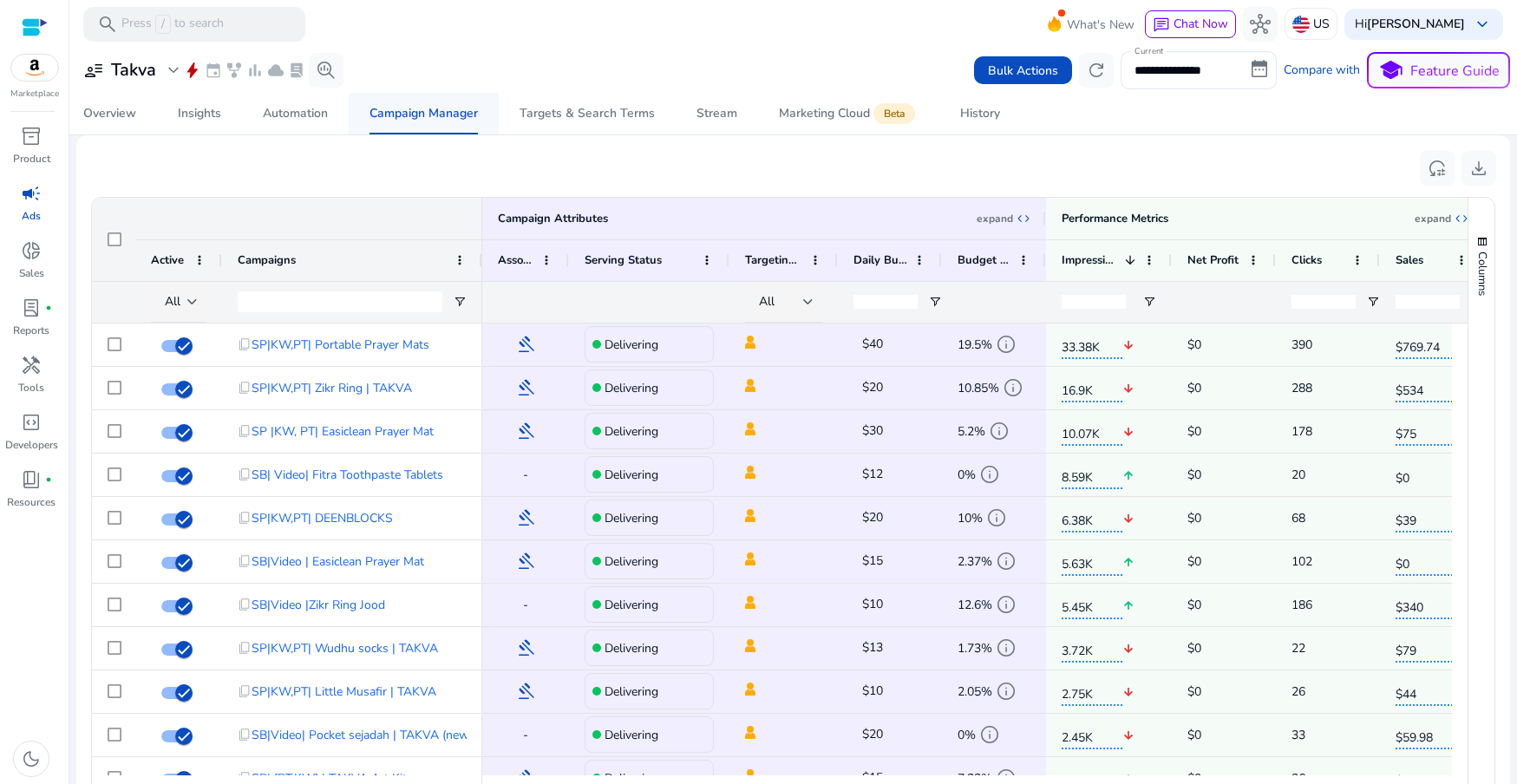
scroll to position [654, 0]
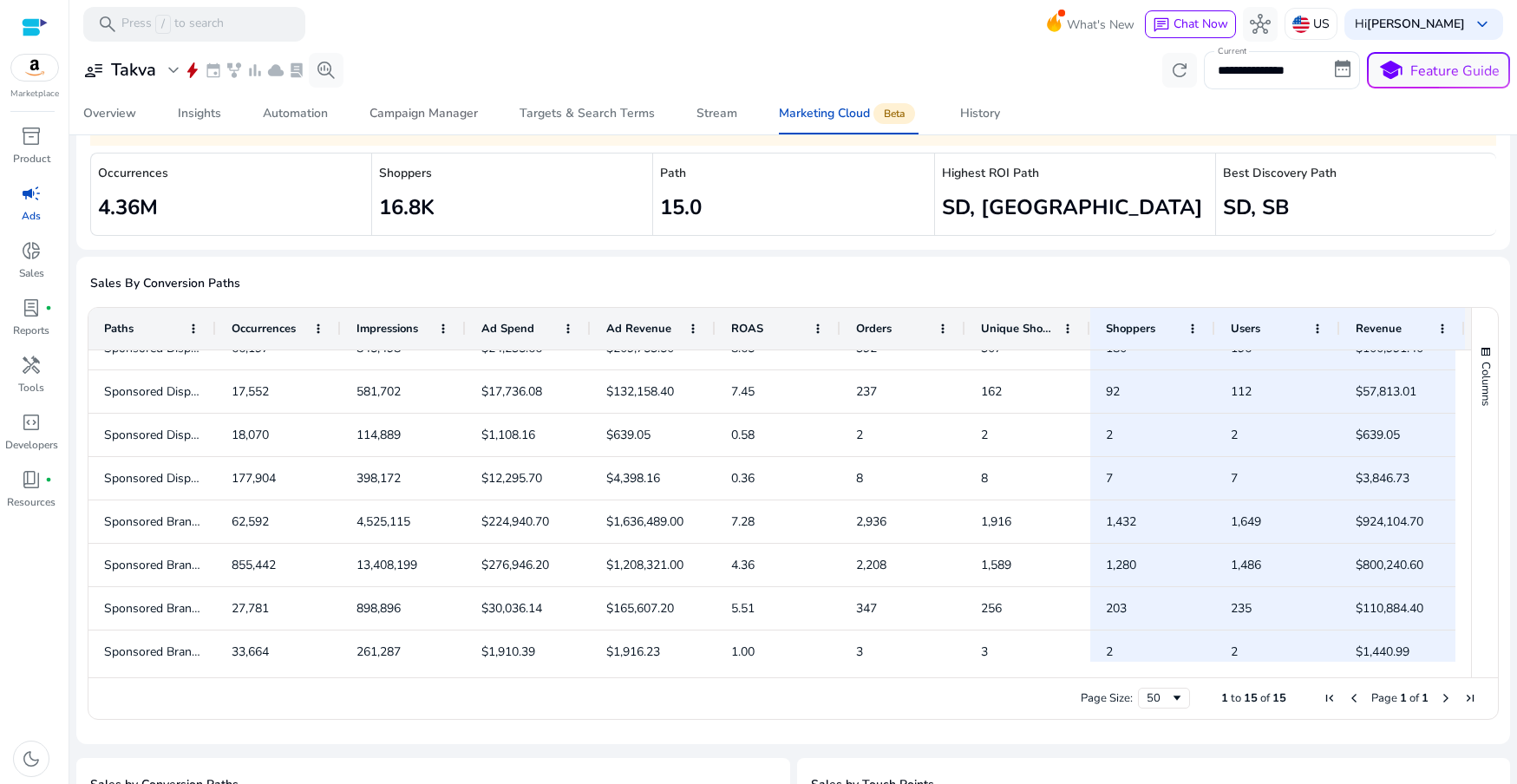
scroll to position [291, 0]
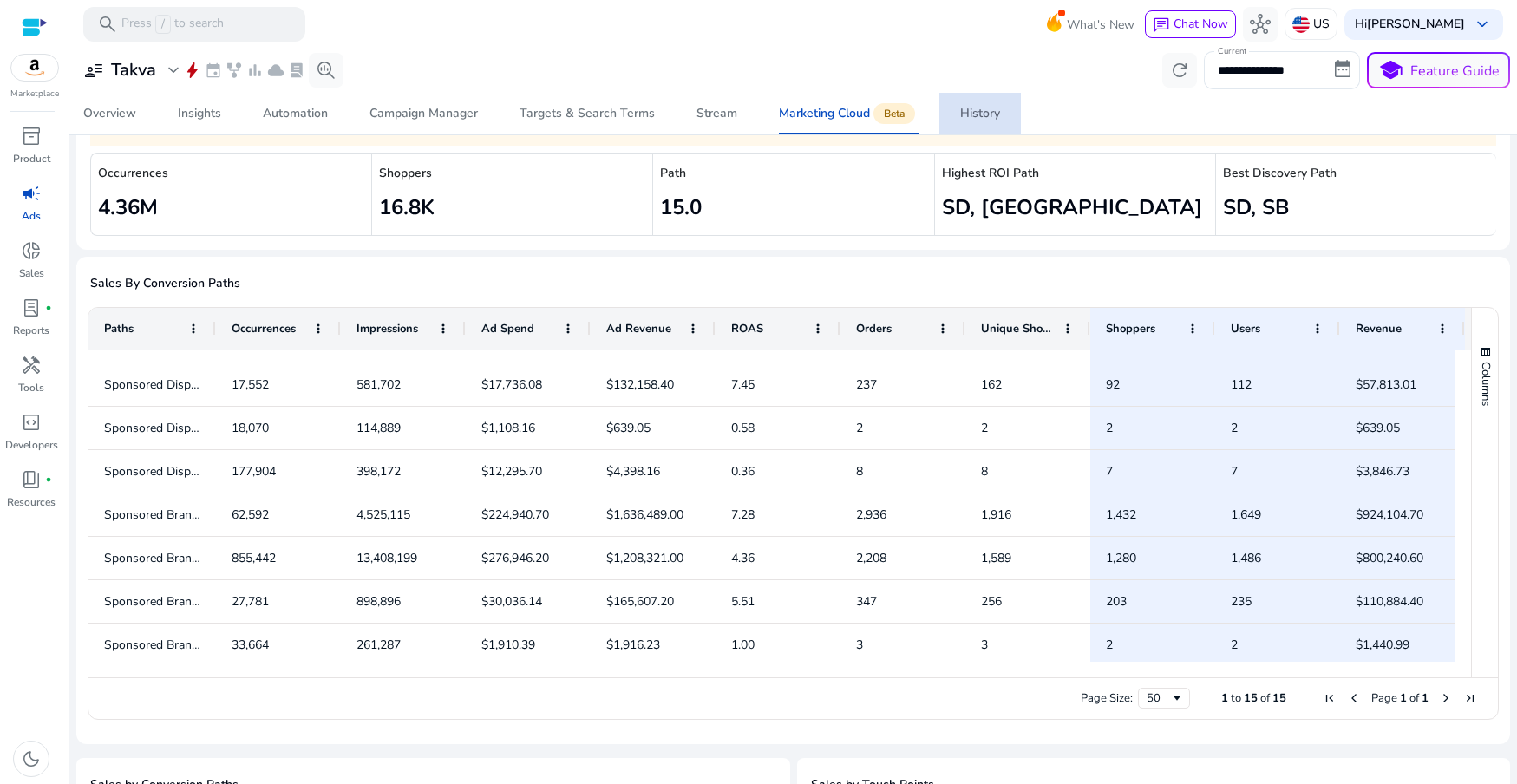
click at [974, 112] on div "History" at bounding box center [979, 113] width 40 height 12
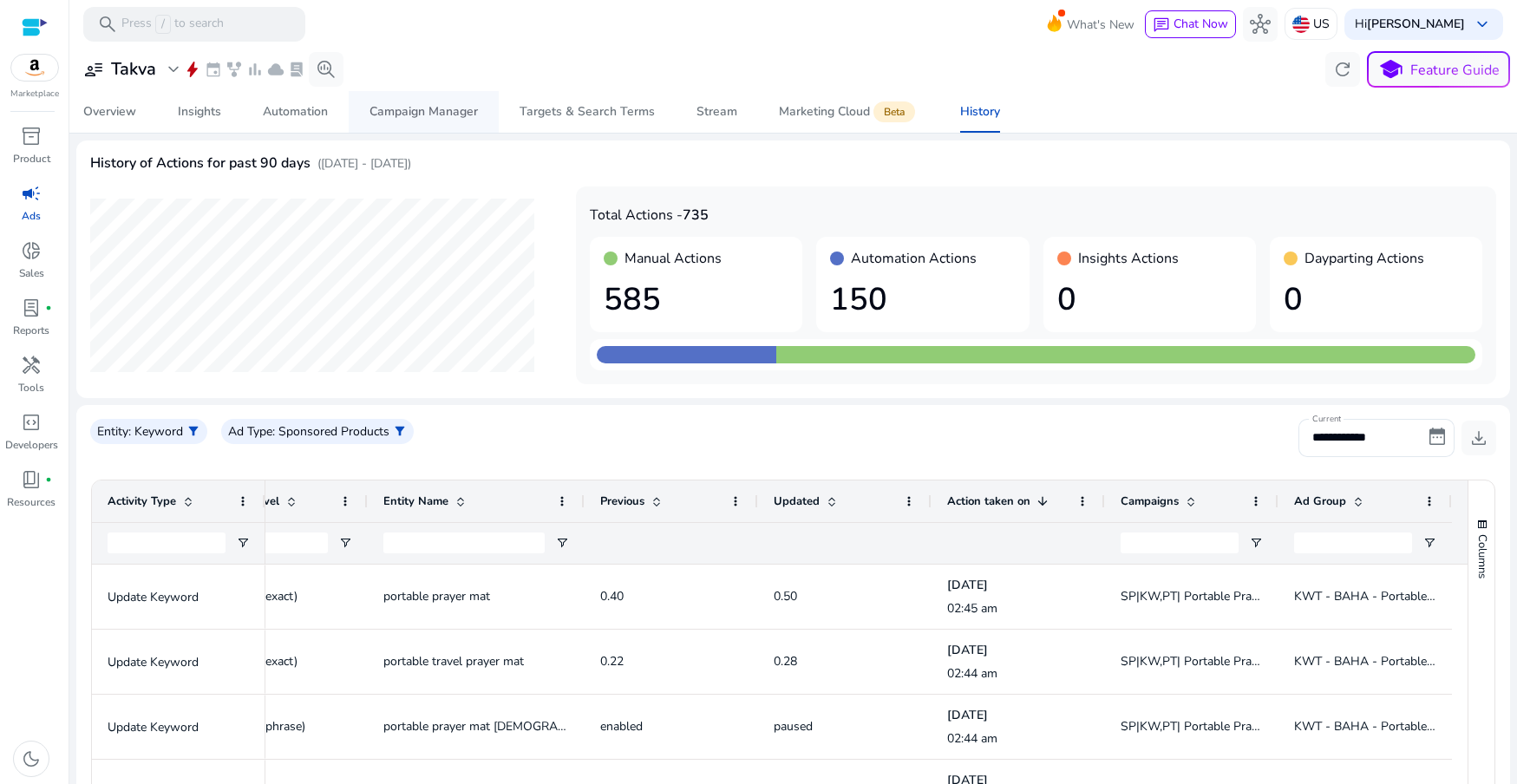
click at [413, 116] on div "Campaign Manager" at bounding box center [423, 111] width 108 height 12
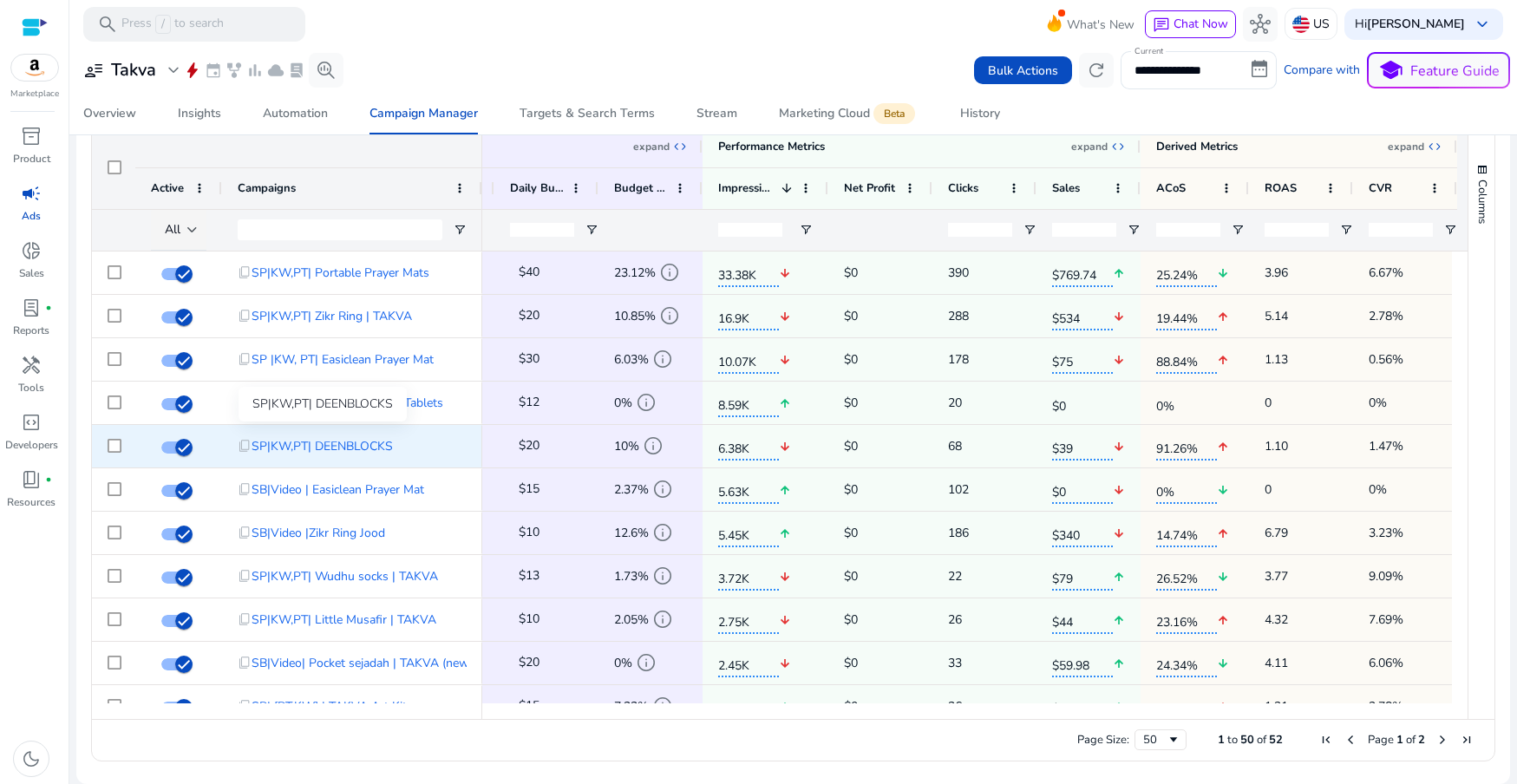
click at [340, 441] on span "SP|KW,PT| DEENBLOCKS" at bounding box center [323, 446] width 141 height 36
